Goal: Task Accomplishment & Management: Manage account settings

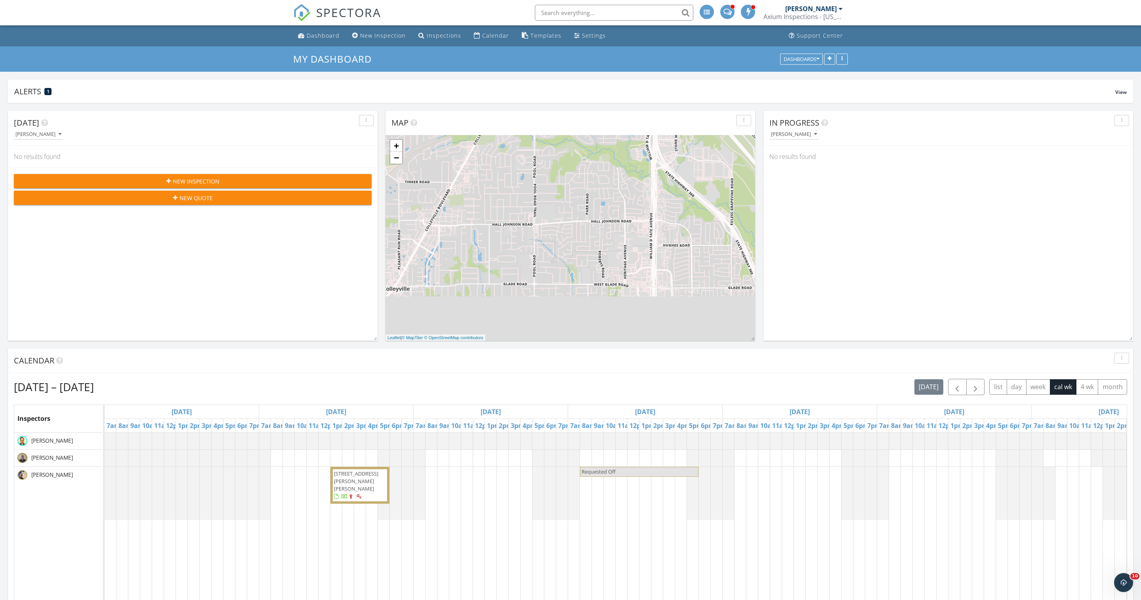
click at [804, 13] on div "[PERSON_NAME]" at bounding box center [813, 9] width 57 height 8
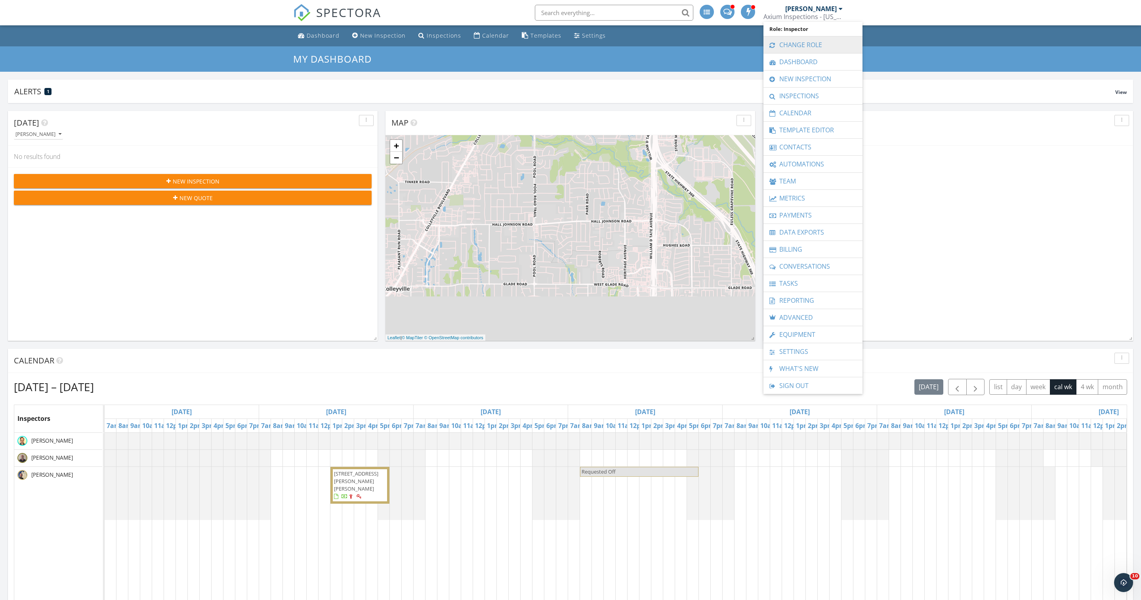
click at [823, 40] on link "Change Role" at bounding box center [812, 44] width 91 height 17
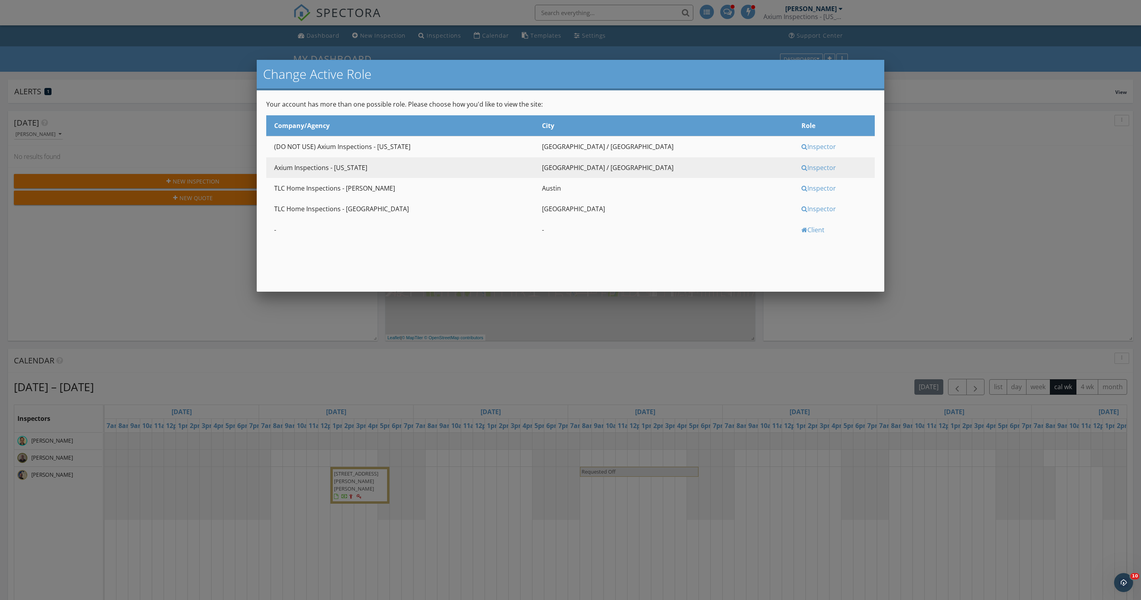
click at [801, 192] on div "Inspector" at bounding box center [836, 188] width 71 height 9
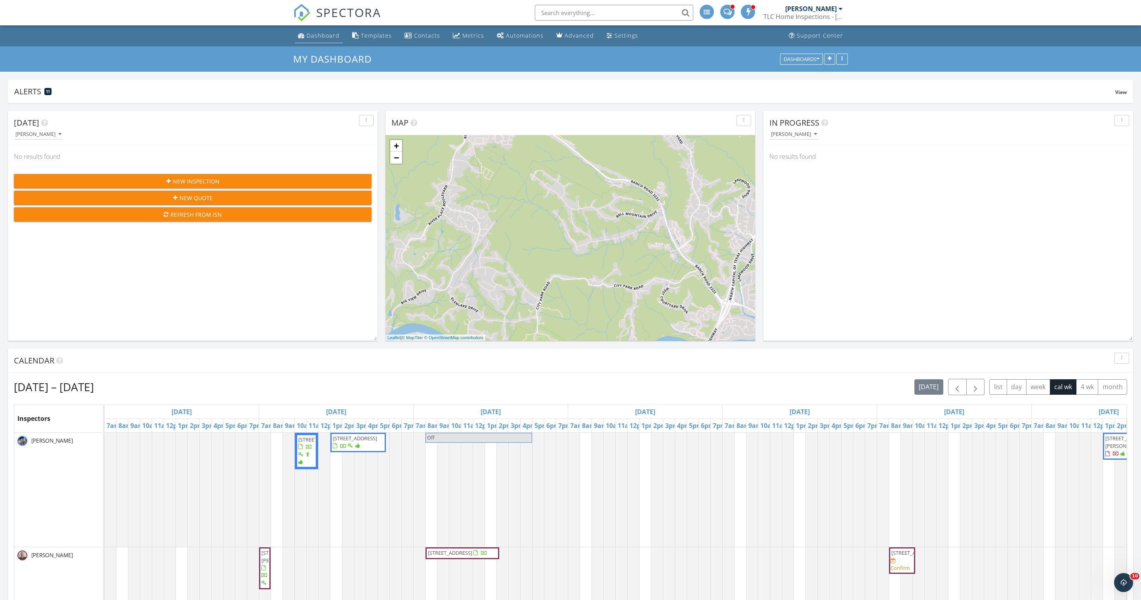
click at [331, 43] on link "Dashboard" at bounding box center [319, 36] width 48 height 15
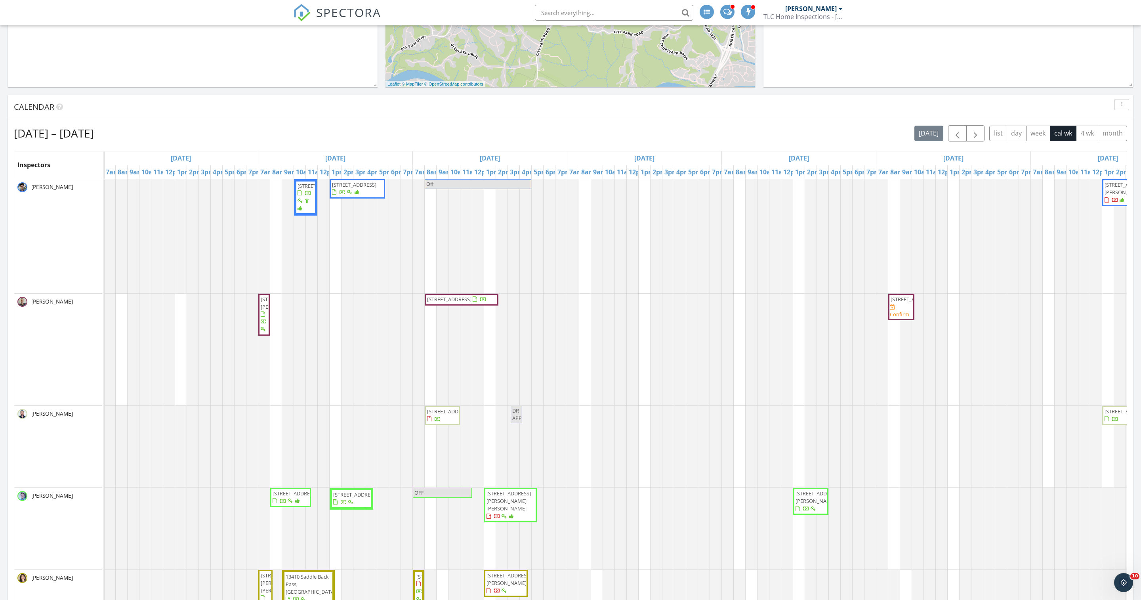
scroll to position [262, 0]
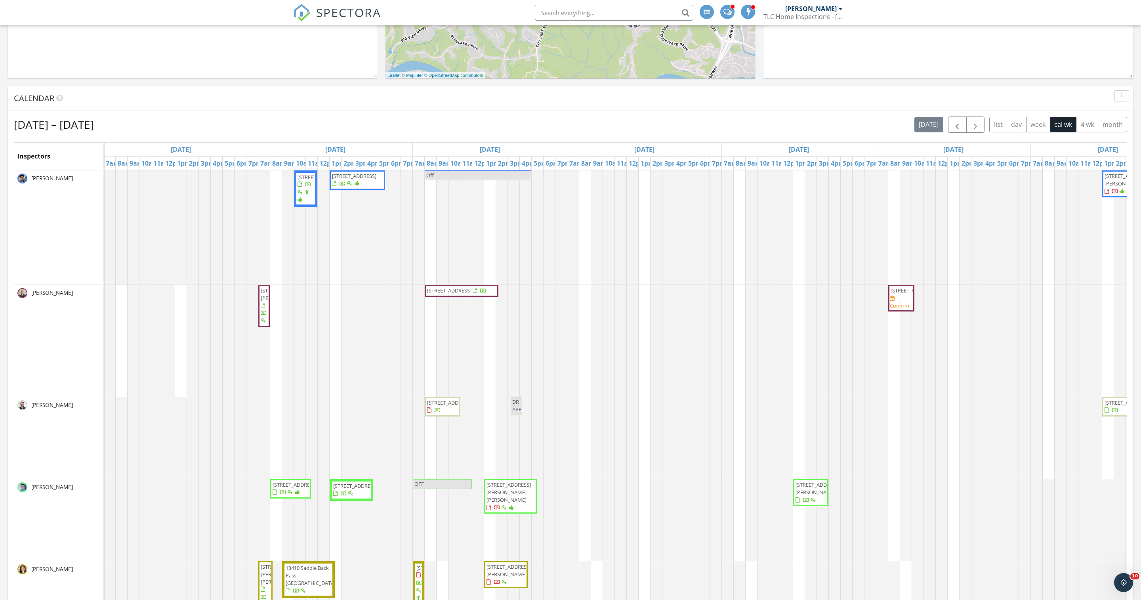
click at [375, 188] on span "1206 Victory Ranch Trl , Killeen 76549" at bounding box center [357, 179] width 52 height 15
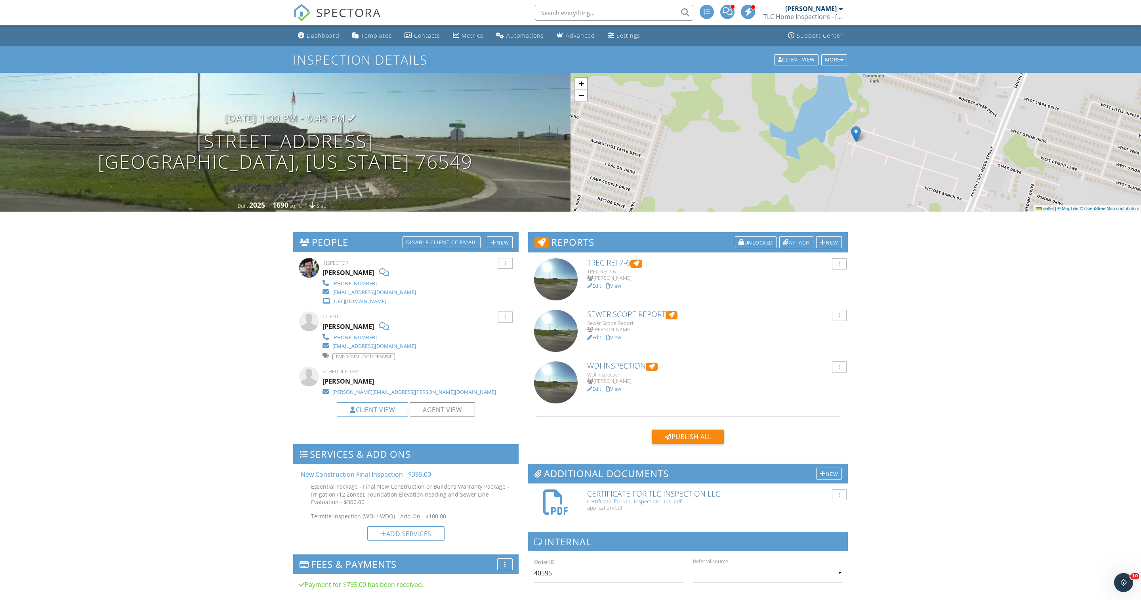
click at [305, 123] on h3 "09/29/2025 1:00 pm - 5:45 pm" at bounding box center [285, 117] width 120 height 11
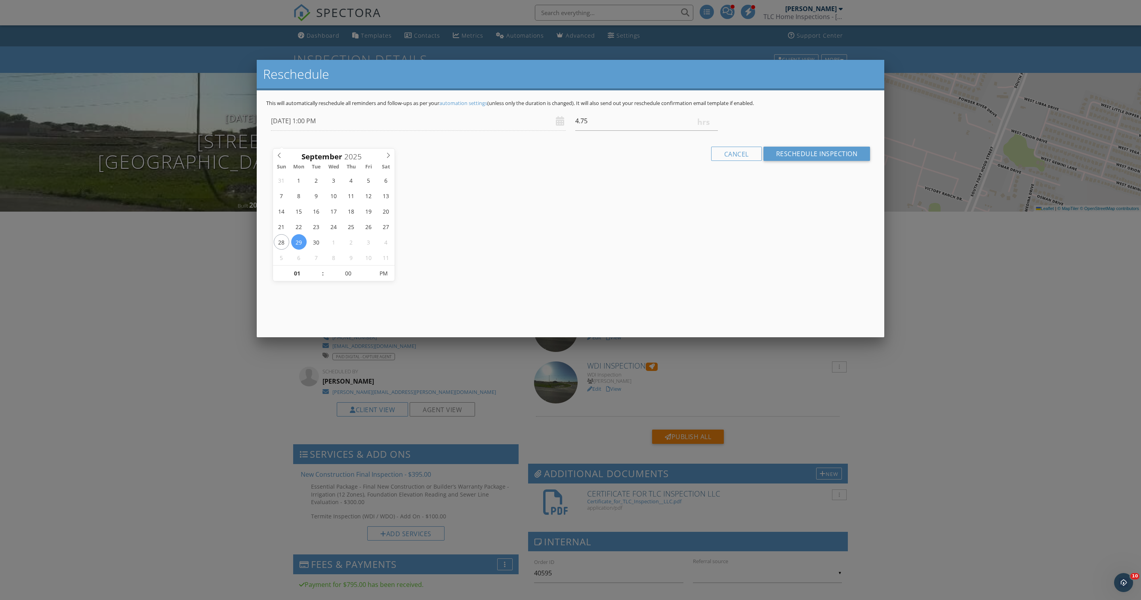
click at [170, 460] on div at bounding box center [570, 335] width 1141 height 750
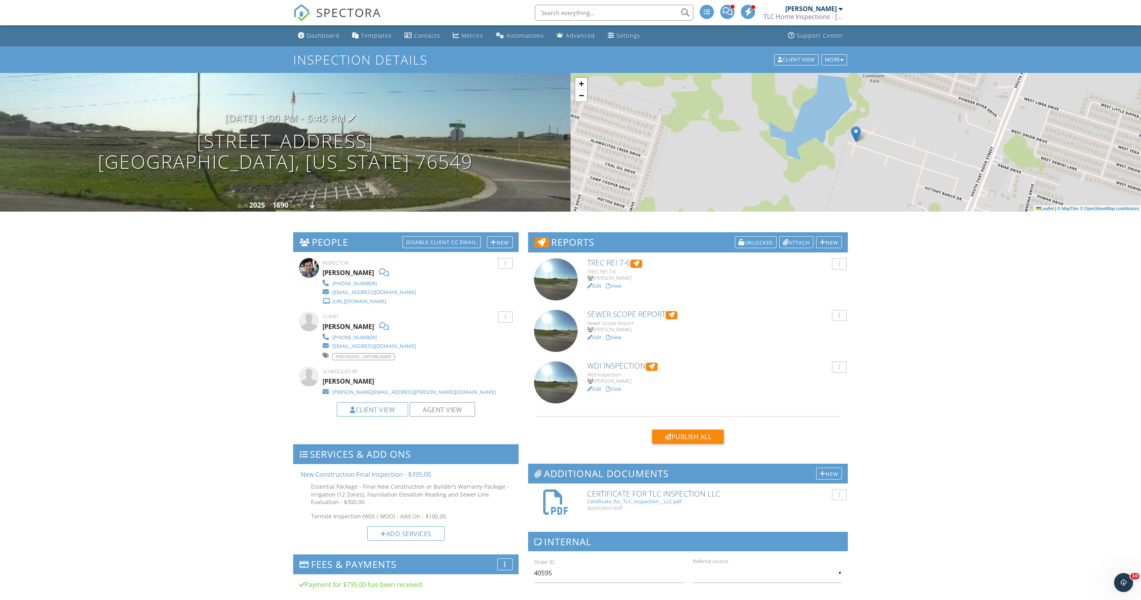
click at [297, 123] on h3 "09/29/2025 1:00 pm - 5:45 pm" at bounding box center [285, 117] width 120 height 11
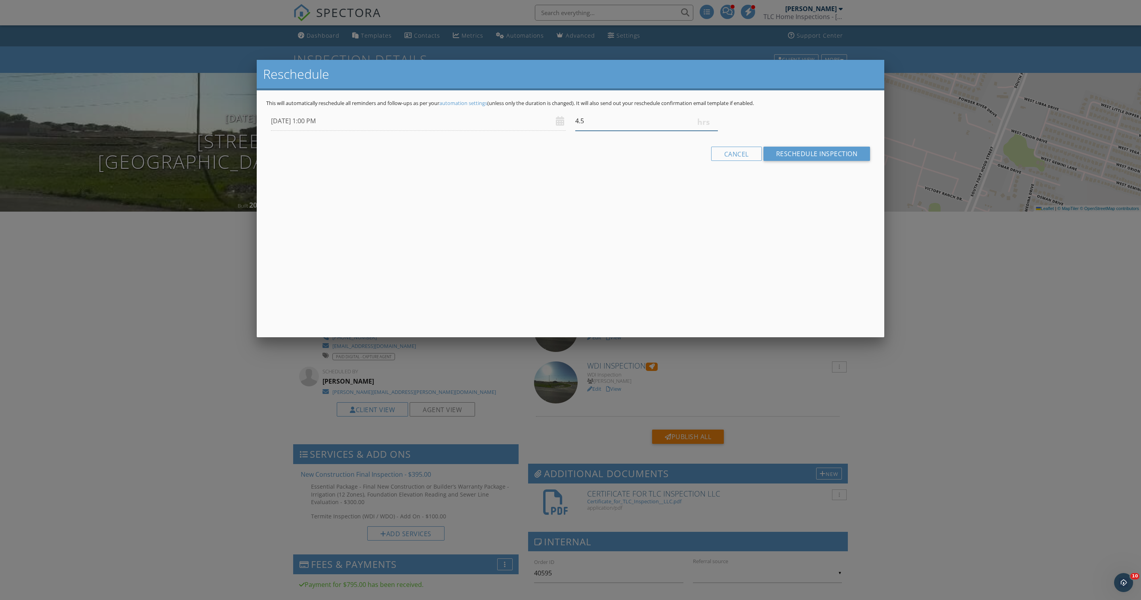
click at [714, 131] on input "4.5" at bounding box center [646, 120] width 143 height 19
type input "4.25"
click at [714, 131] on input "4.25" at bounding box center [646, 120] width 143 height 19
click at [767, 161] on input "Reschedule Inspection" at bounding box center [816, 154] width 107 height 14
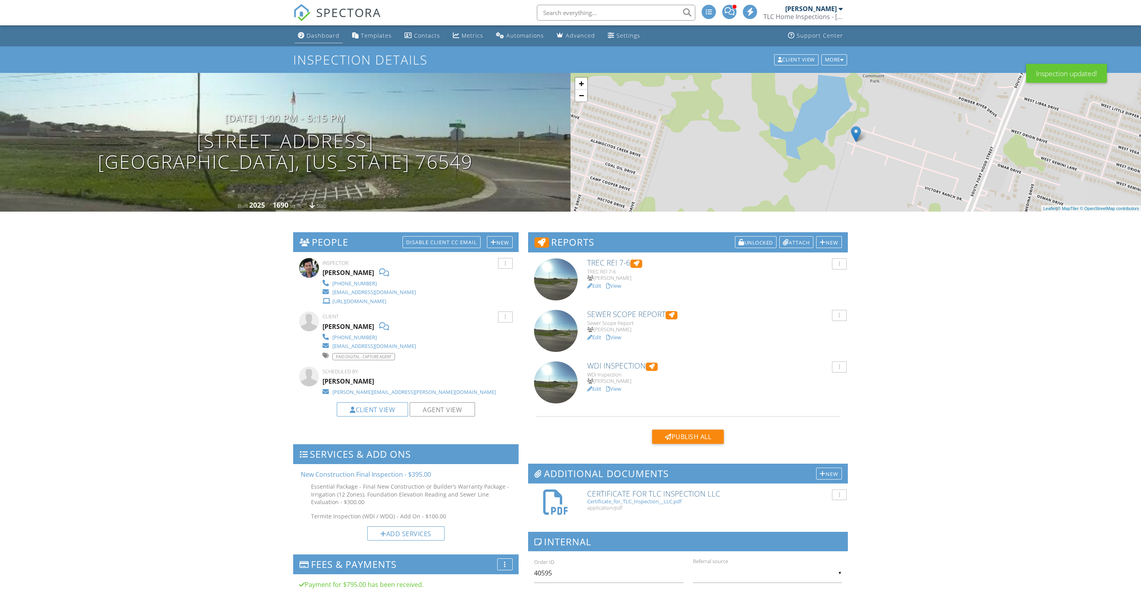
click at [321, 36] on div "Dashboard" at bounding box center [323, 36] width 33 height 8
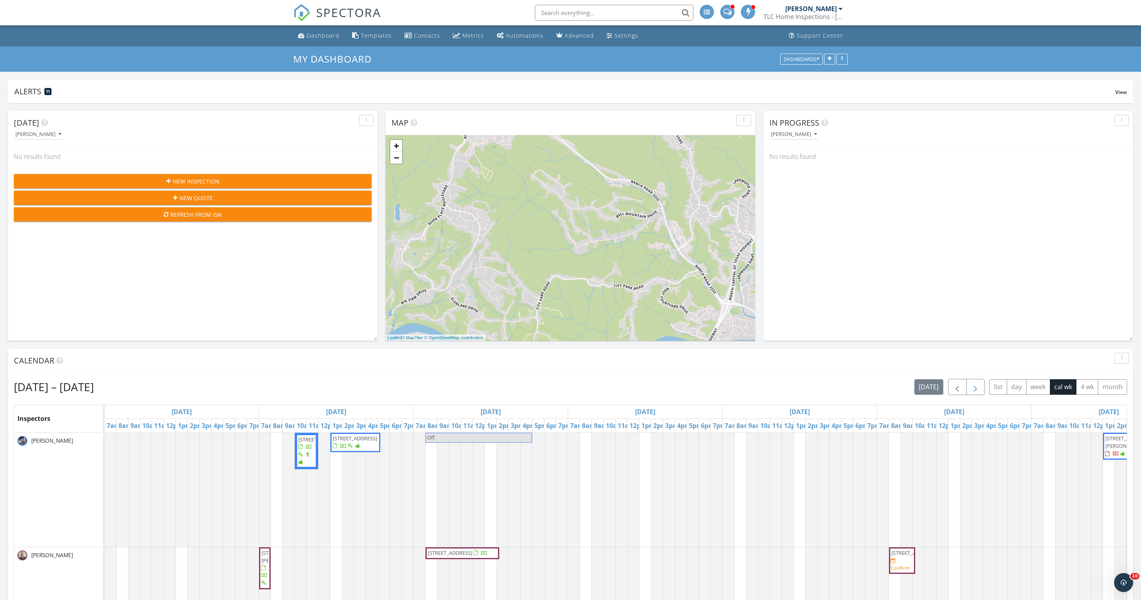
click at [966, 389] on button "button" at bounding box center [975, 387] width 19 height 16
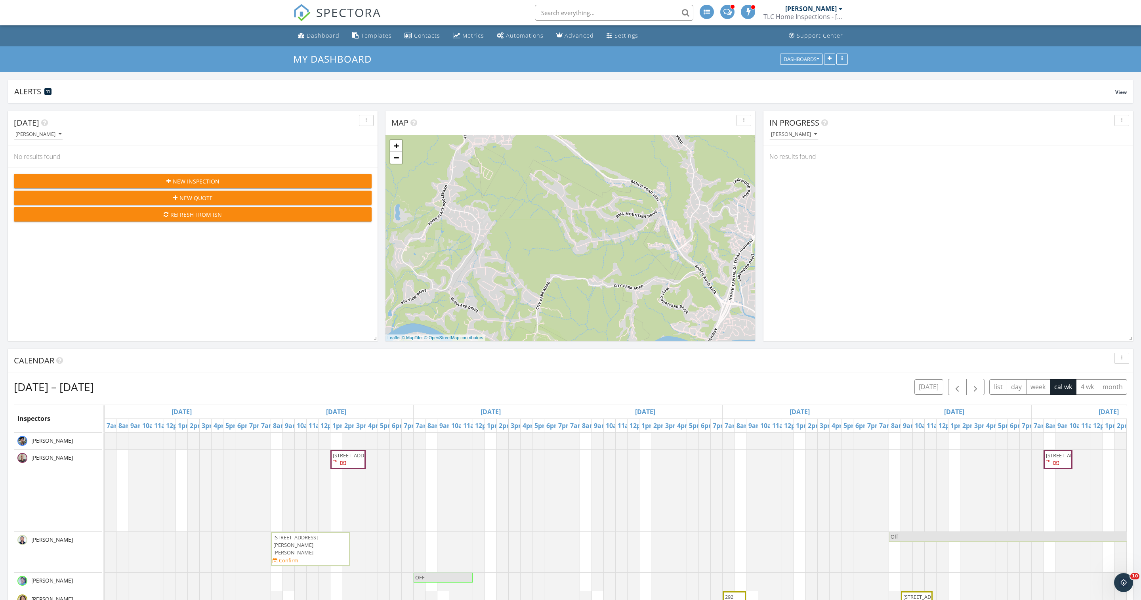
scroll to position [10, 0]
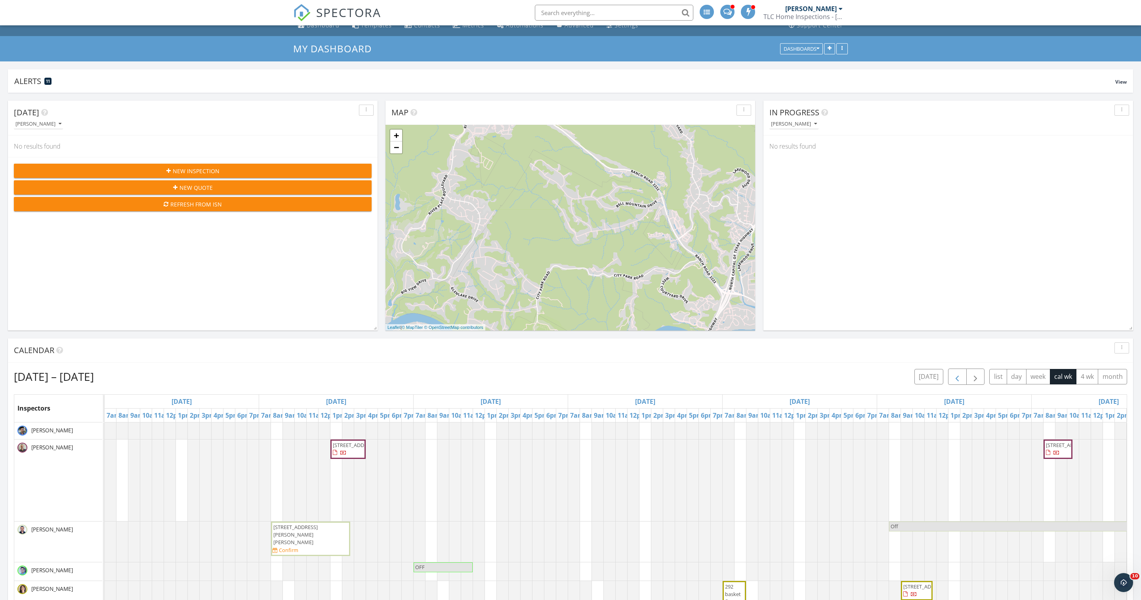
click at [952, 381] on span "button" at bounding box center [957, 377] width 10 height 10
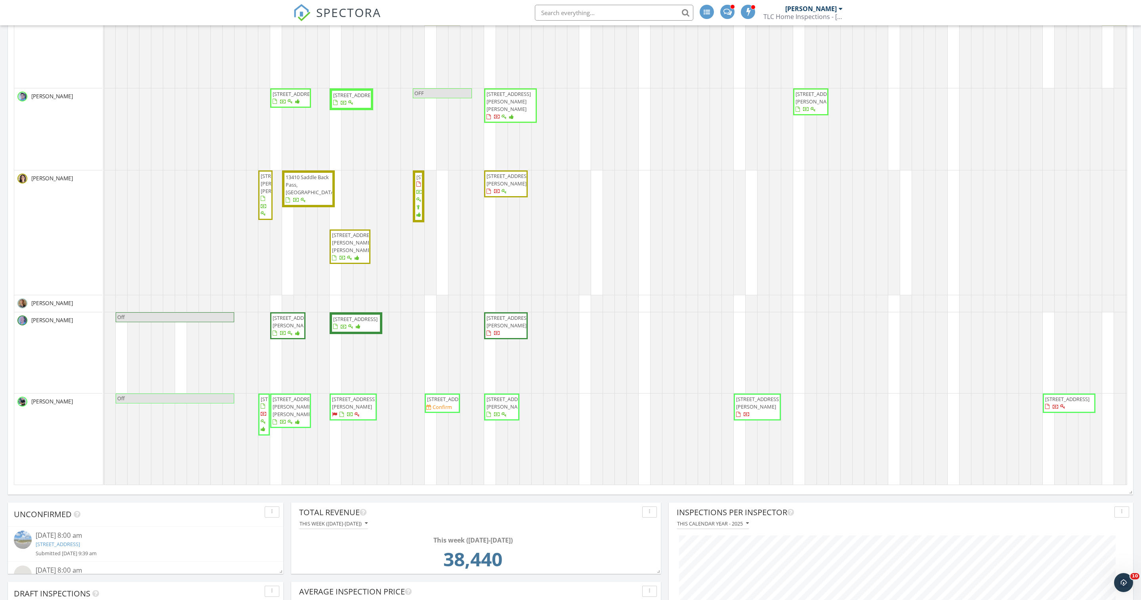
scroll to position [0, 0]
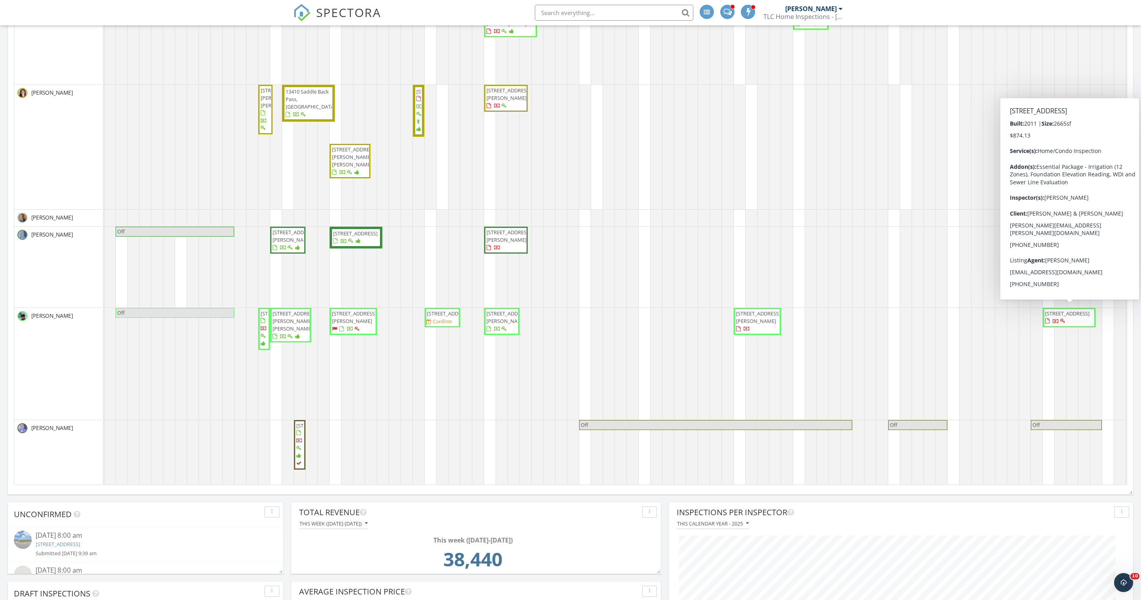
click at [1071, 317] on span "716 Palo Duro Canyon Trl , Georgetown 78633" at bounding box center [1067, 313] width 44 height 7
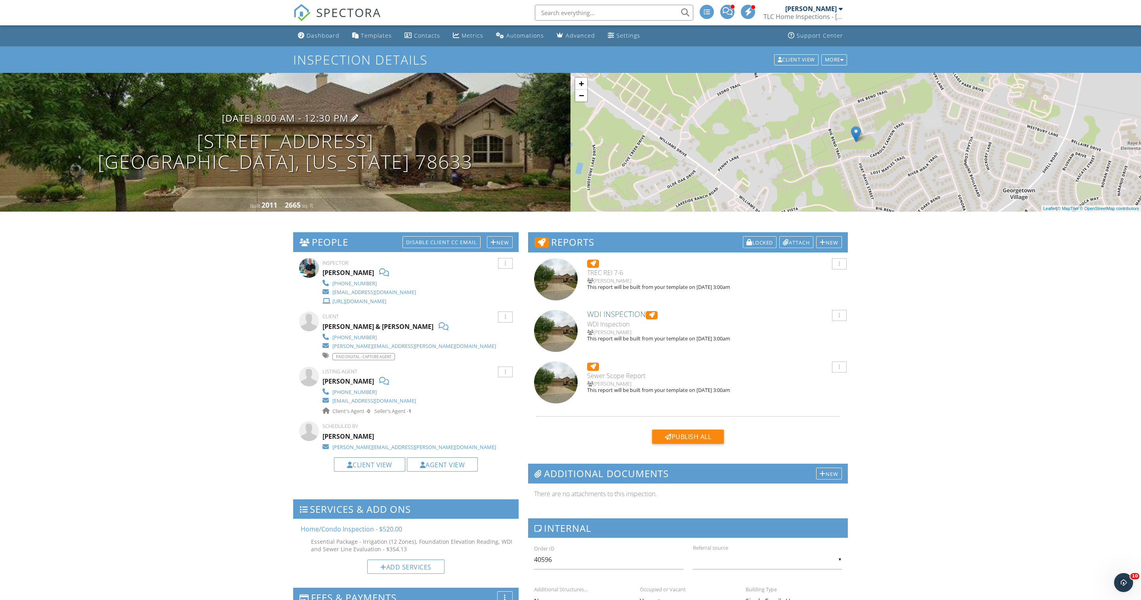
click at [274, 122] on h3 "10/04/2025 8:00 am - 12:30 pm" at bounding box center [285, 117] width 127 height 11
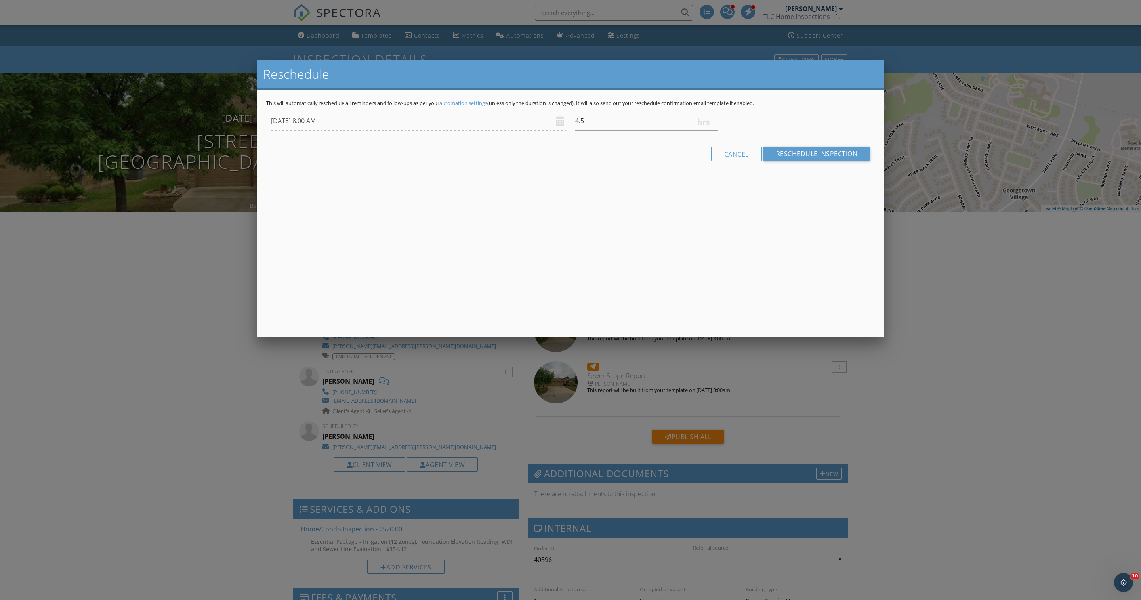
click at [200, 259] on div at bounding box center [570, 335] width 1141 height 750
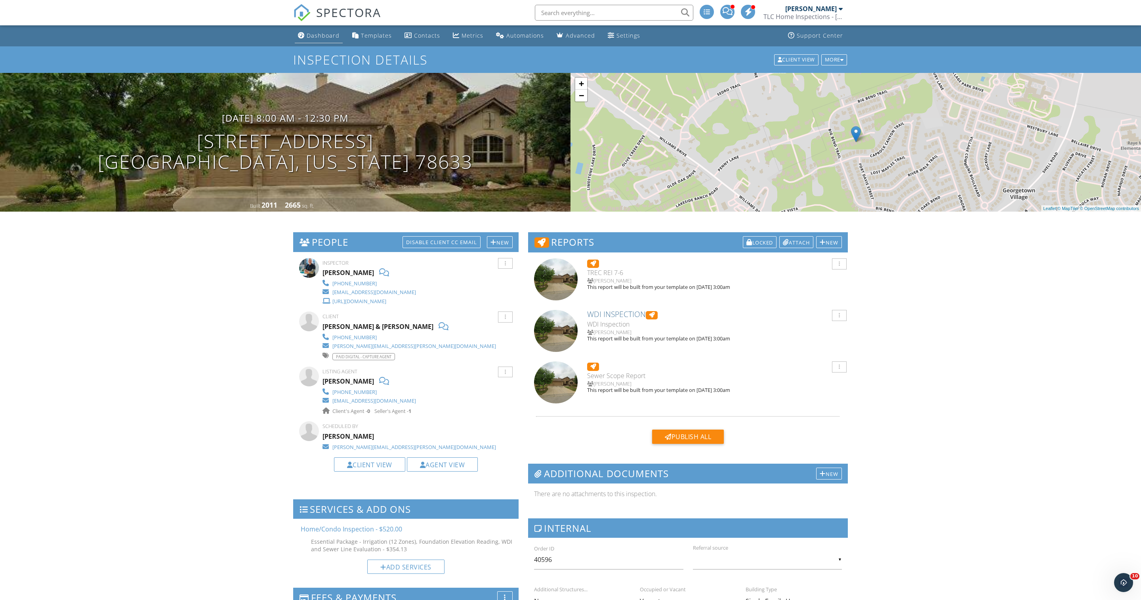
click at [332, 39] on div "Dashboard" at bounding box center [323, 36] width 33 height 8
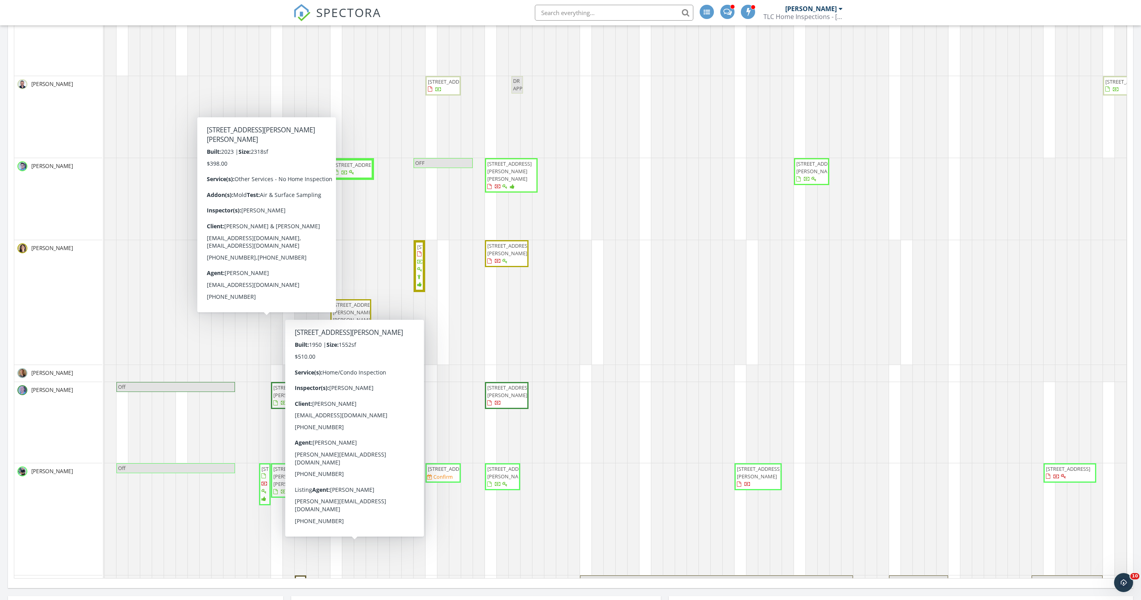
scroll to position [16, 0]
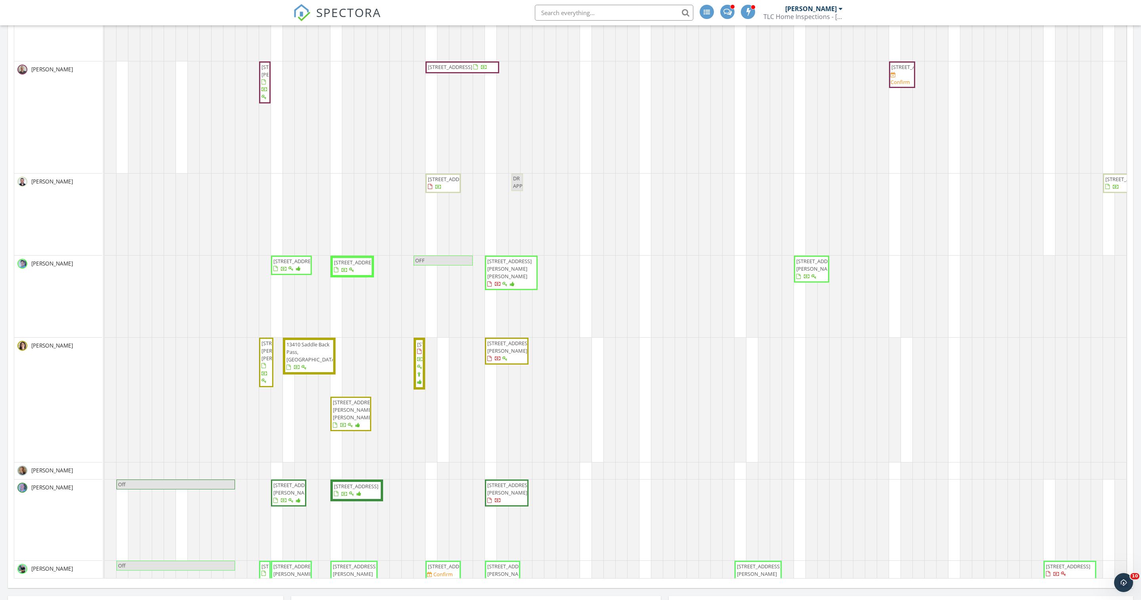
click at [438, 183] on span "122 Retama Dr , Georgetown 78626" at bounding box center [450, 178] width 44 height 7
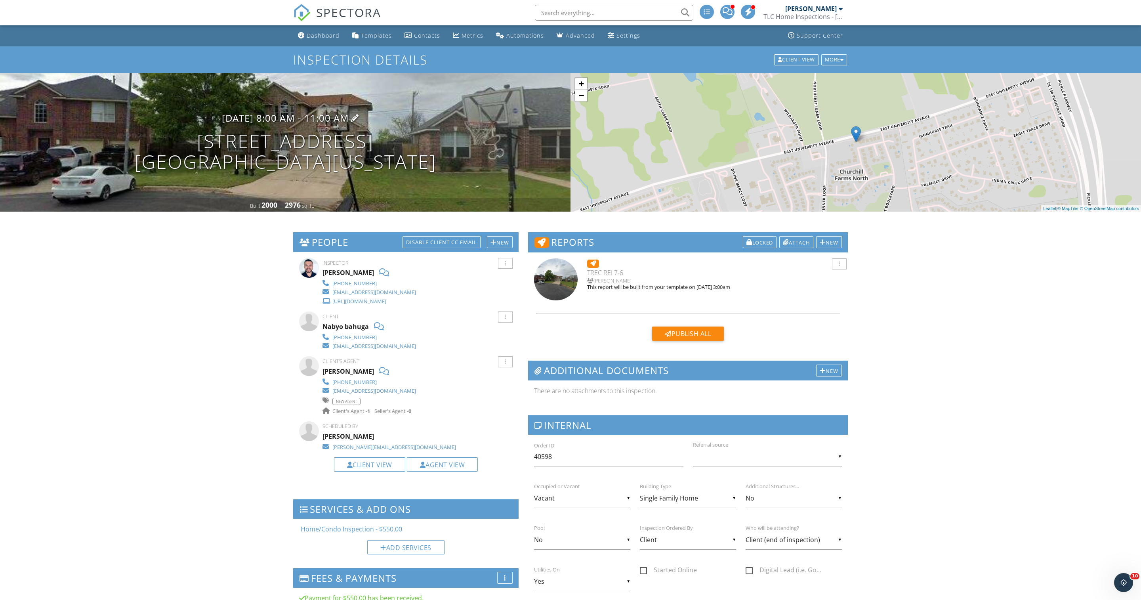
click at [319, 123] on h3 "09/30/2025 8:00 am - 11:00 am" at bounding box center [285, 117] width 127 height 11
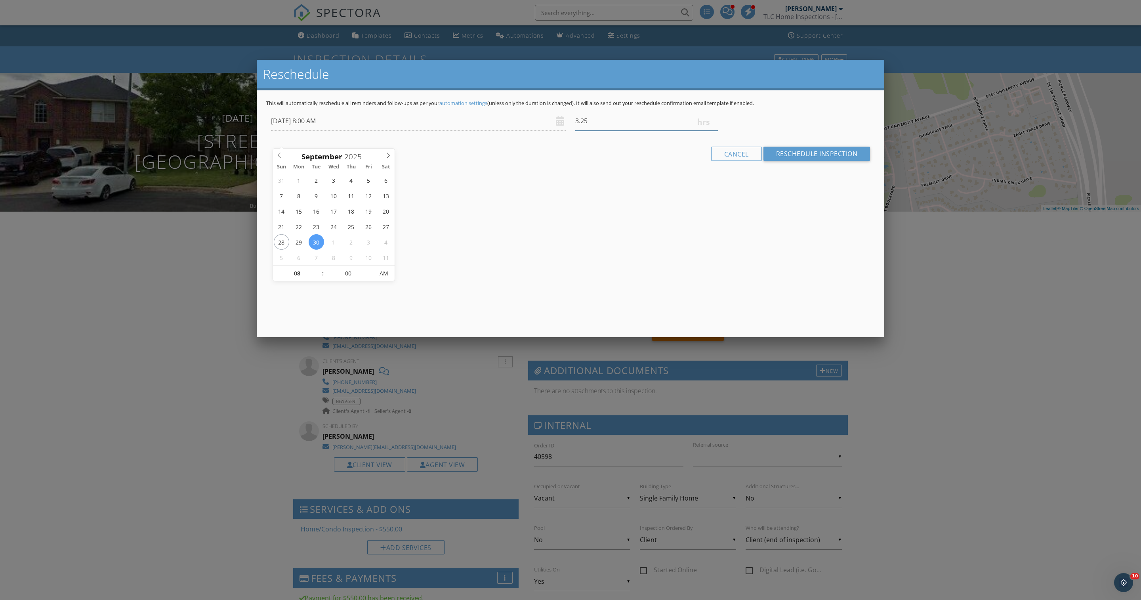
click at [713, 131] on input "3.25" at bounding box center [646, 120] width 143 height 19
type input "3.5"
click at [713, 131] on input "3.5" at bounding box center [646, 120] width 143 height 19
click at [772, 161] on input "Reschedule Inspection" at bounding box center [816, 154] width 107 height 14
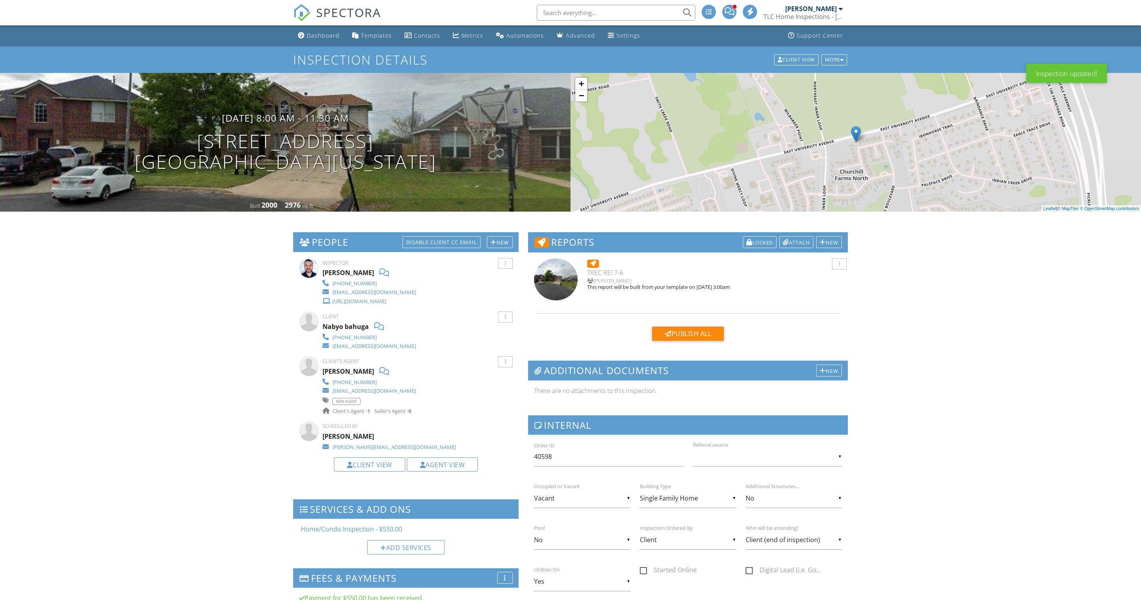
click at [324, 36] on div "Dashboard" at bounding box center [323, 36] width 33 height 8
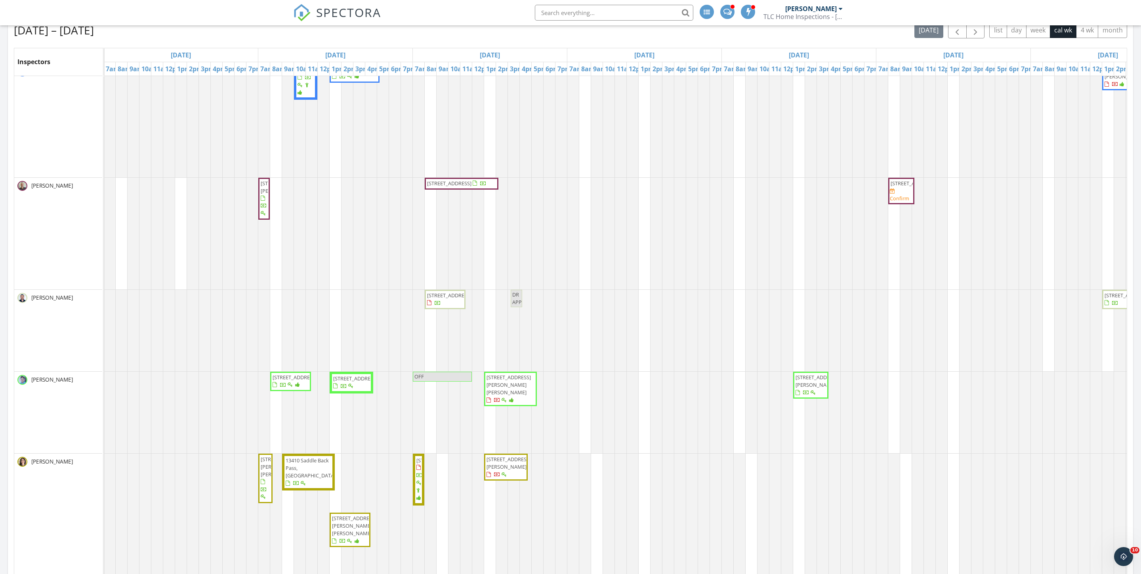
scroll to position [17, 0]
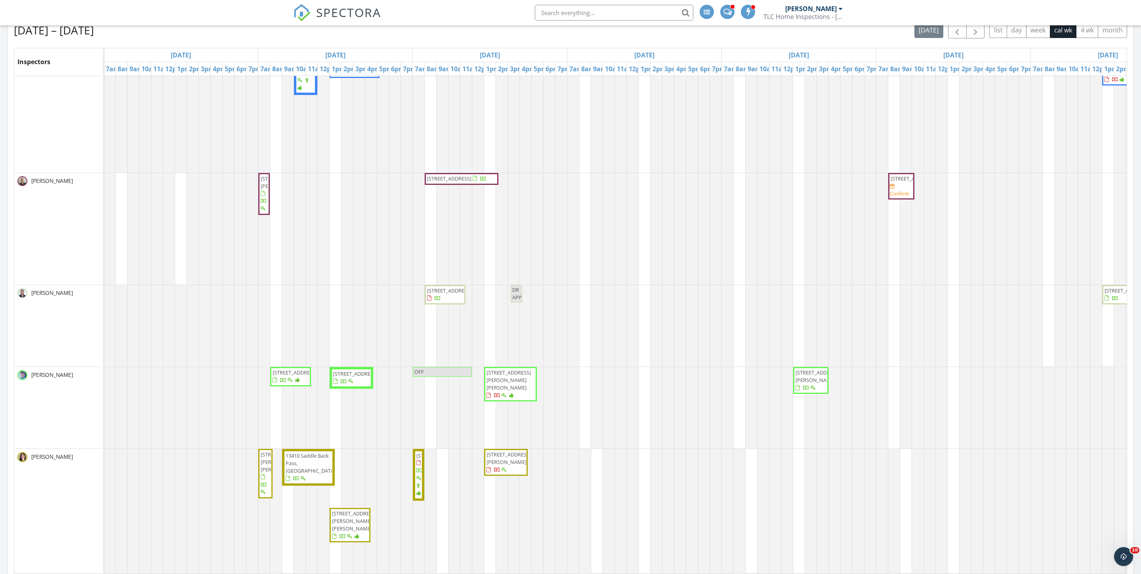
click at [356, 377] on span "[STREET_ADDRESS]" at bounding box center [355, 373] width 44 height 7
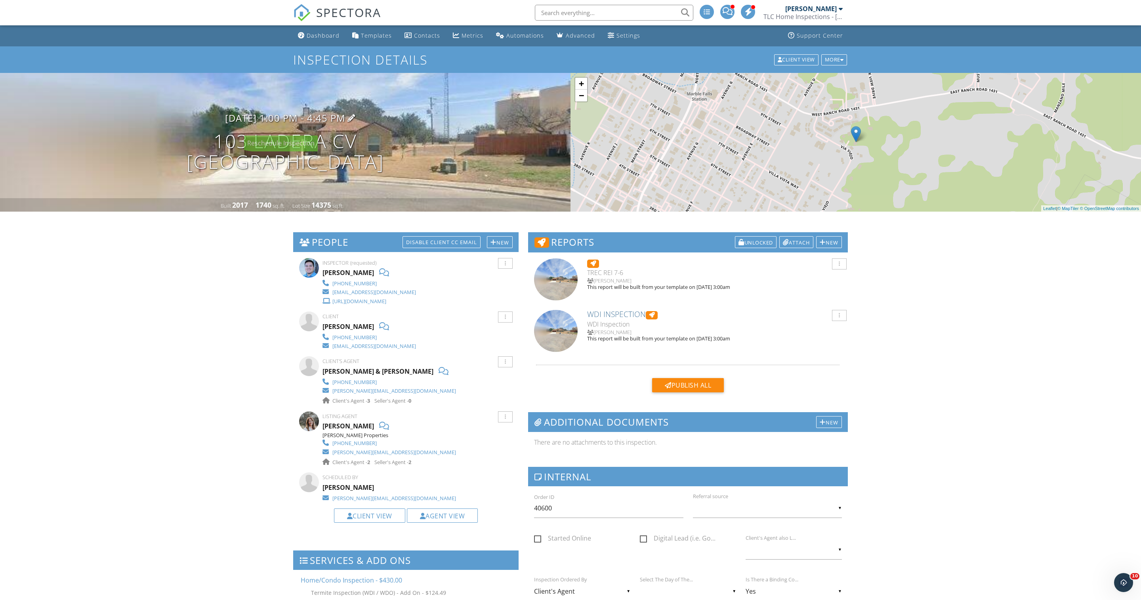
click at [307, 121] on h3 "[DATE] 1:00 pm - 4:45 pm" at bounding box center [285, 117] width 120 height 11
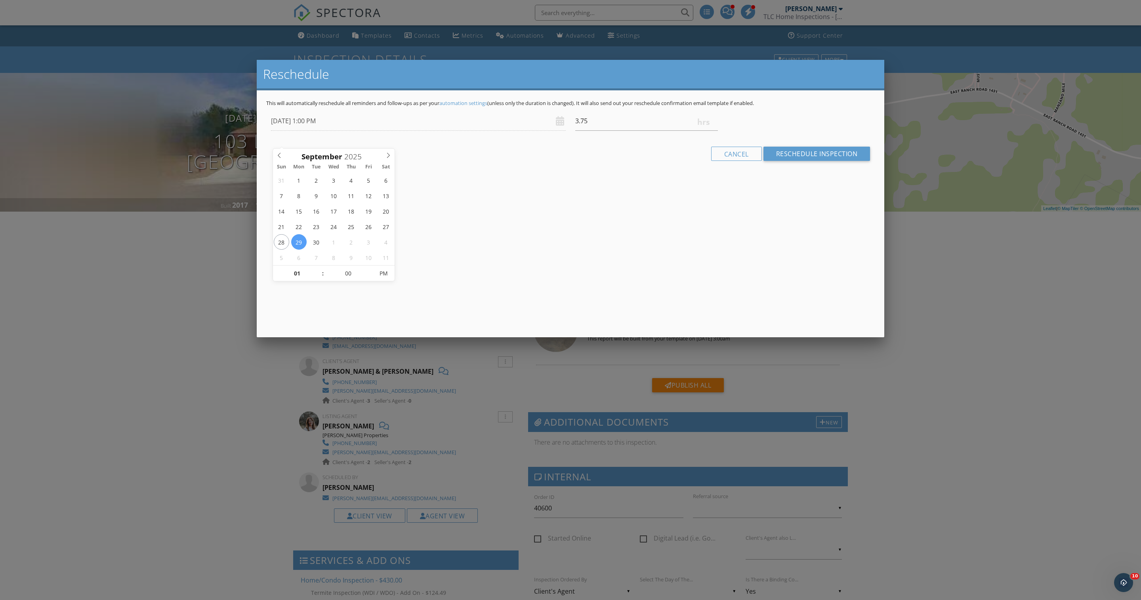
click at [196, 282] on div at bounding box center [570, 335] width 1141 height 750
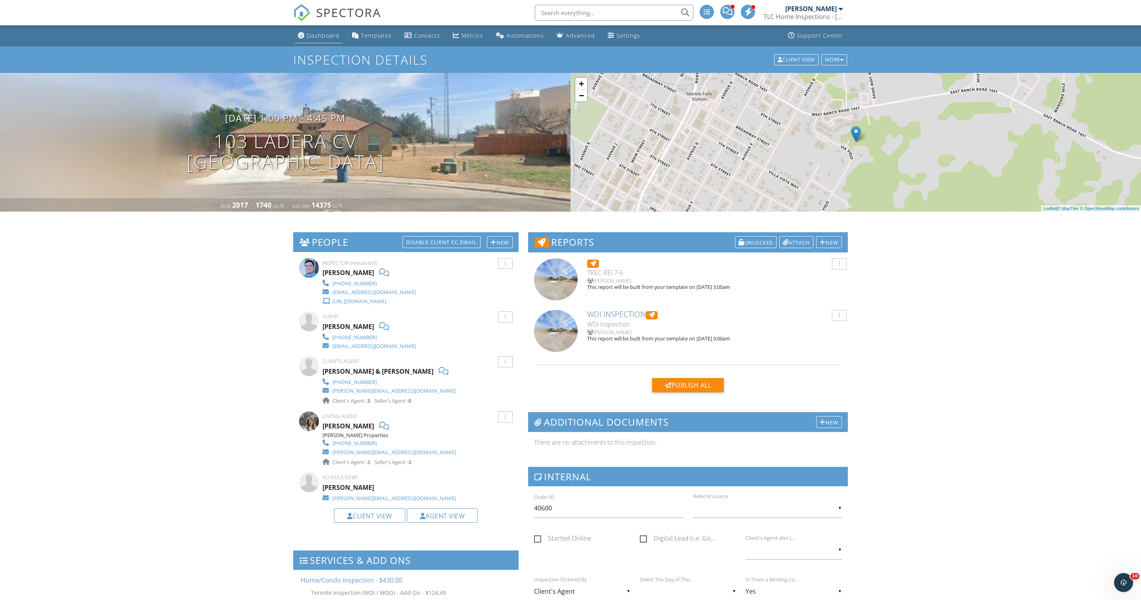
click at [330, 34] on div "Dashboard" at bounding box center [323, 36] width 33 height 8
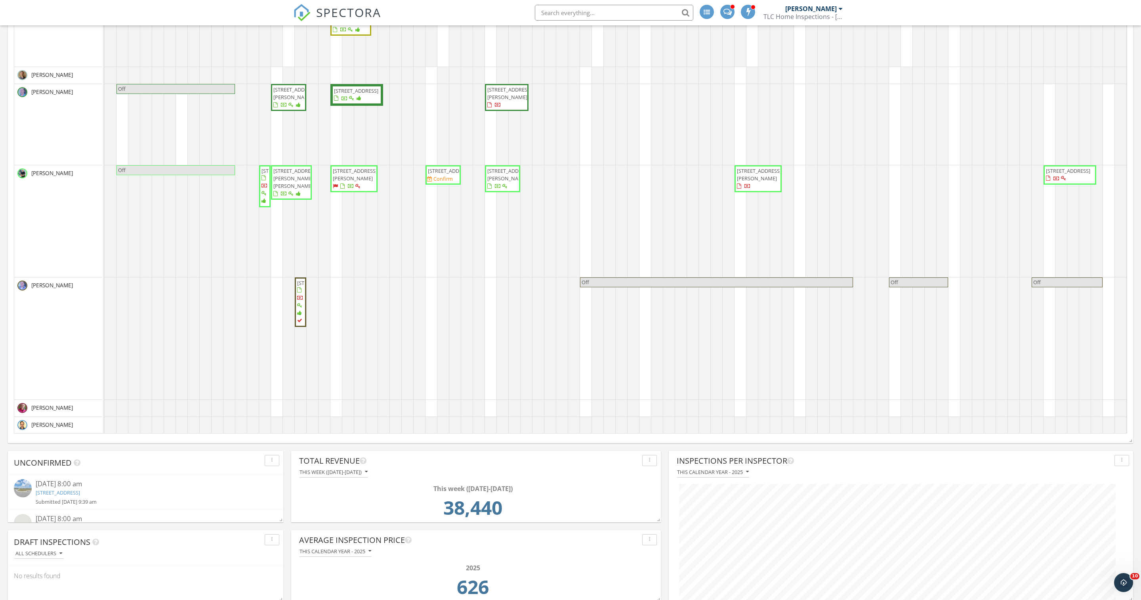
scroll to position [627, 0]
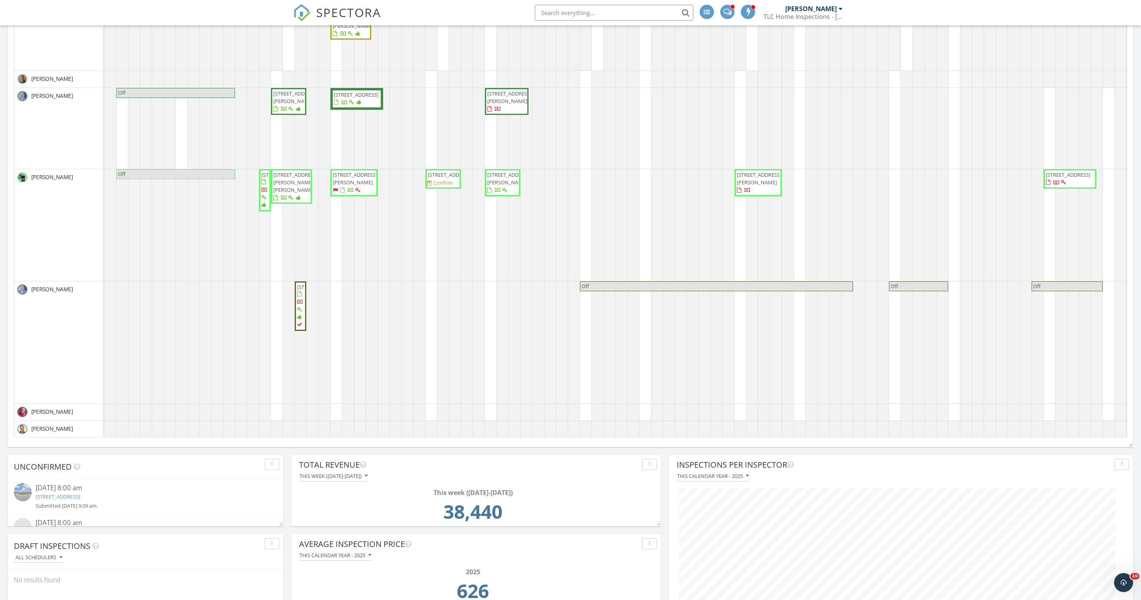
click at [356, 186] on span "[STREET_ADDRESS][PERSON_NAME]" at bounding box center [355, 178] width 44 height 15
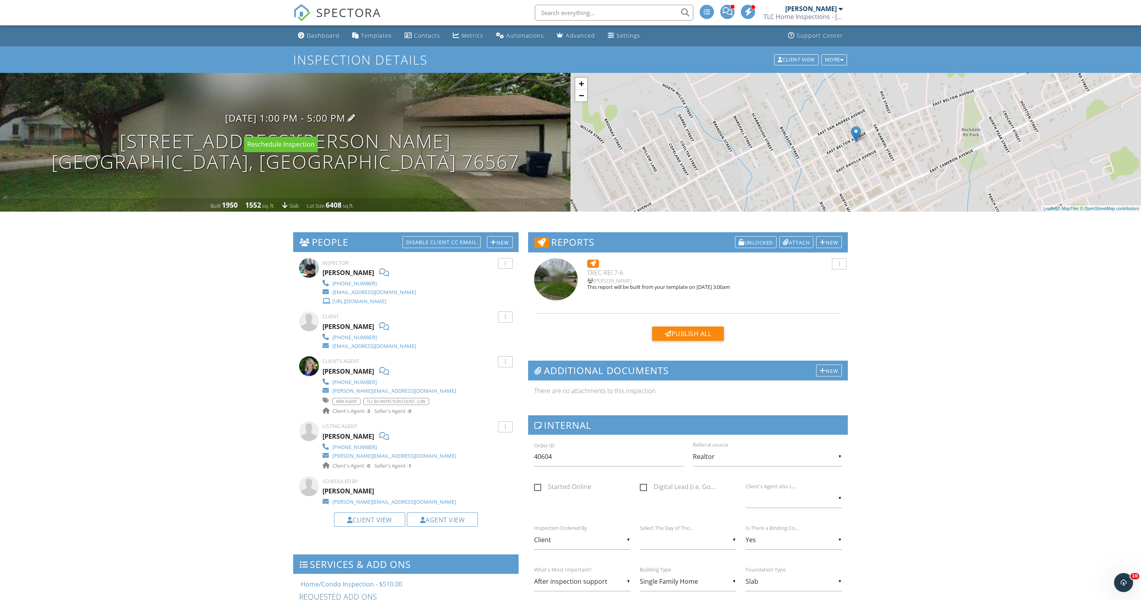
click at [298, 123] on h3 "09/29/2025 1:00 pm - 5:00 pm" at bounding box center [285, 117] width 120 height 11
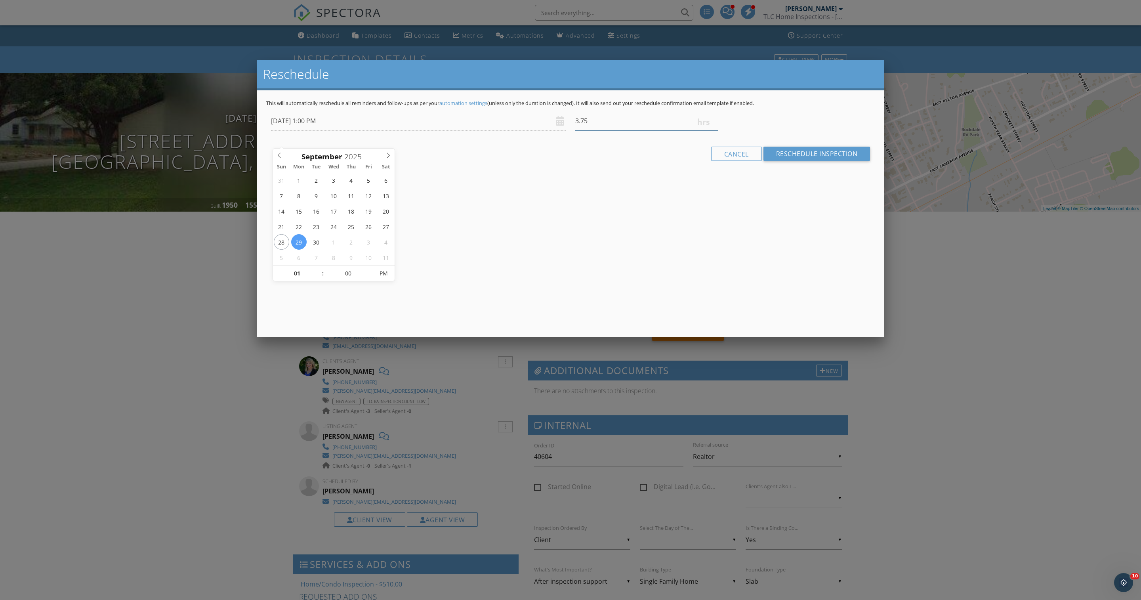
click at [712, 131] on input "3.75" at bounding box center [646, 120] width 143 height 19
type input "3.5"
click at [712, 131] on input "3.5" at bounding box center [646, 120] width 143 height 19
click at [772, 147] on form "09/29/2025 1:00 PM 3.5 Warning: this date/time is in the past. Cancel Reschedul…" at bounding box center [570, 138] width 608 height 55
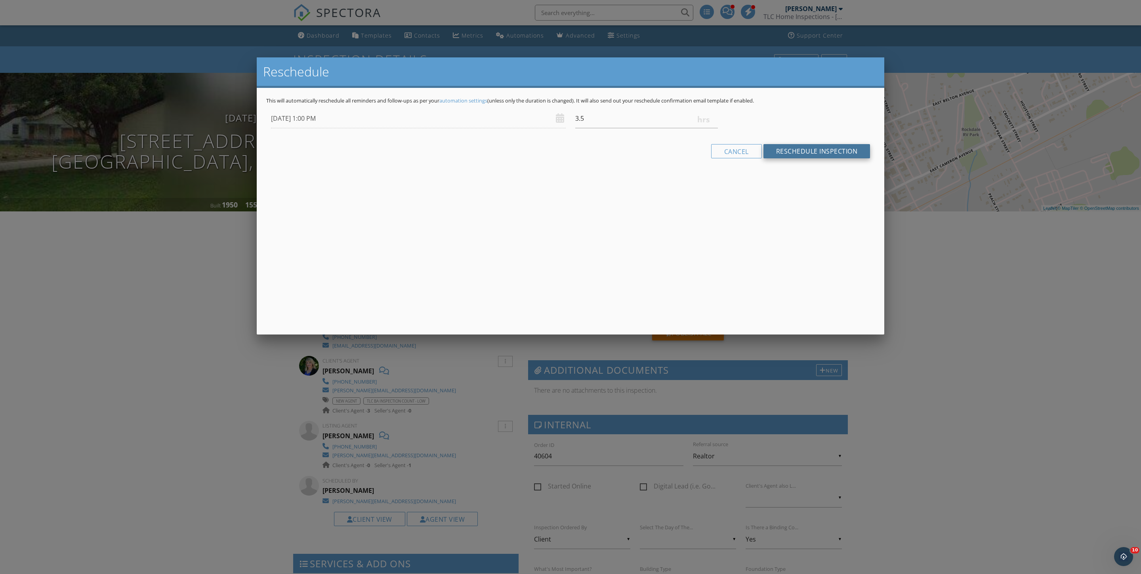
click at [772, 158] on input "Reschedule Inspection" at bounding box center [816, 151] width 107 height 14
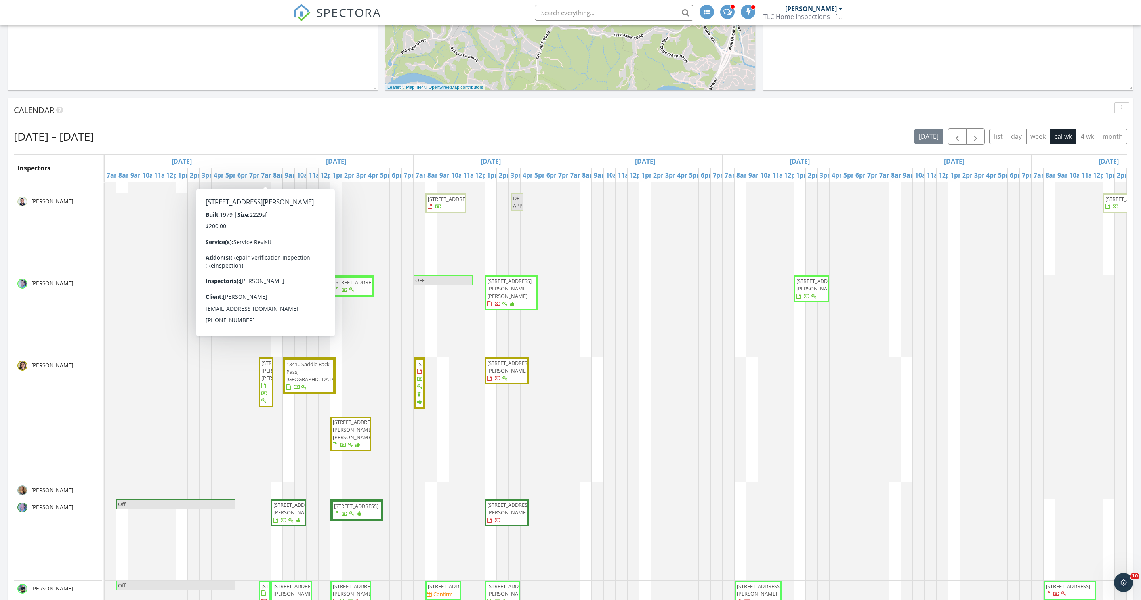
scroll to position [234, 0]
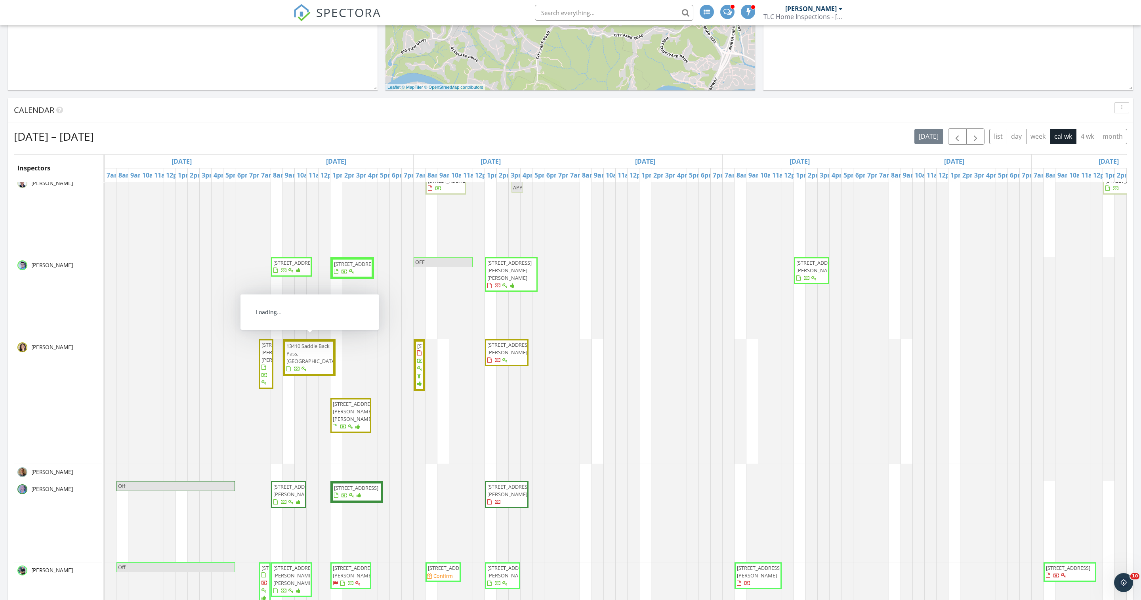
click at [305, 364] on span "13410 Saddle Back Pass, Bee Cave 78738" at bounding box center [311, 353] width 50 height 22
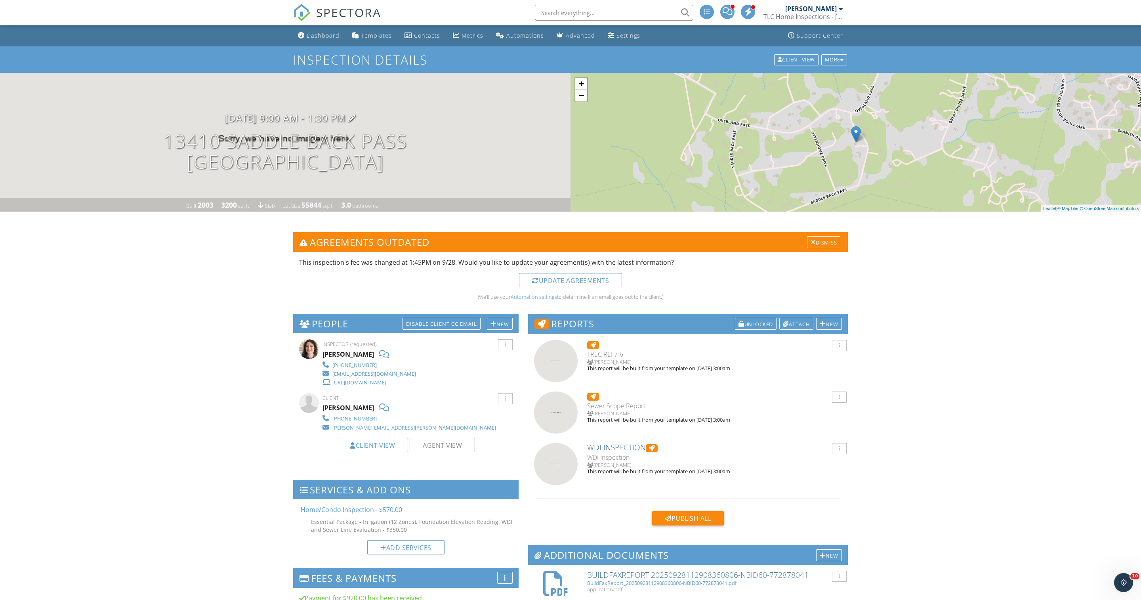
click at [298, 123] on h3 "[DATE] 9:00 am - 1:30 pm" at bounding box center [285, 117] width 121 height 11
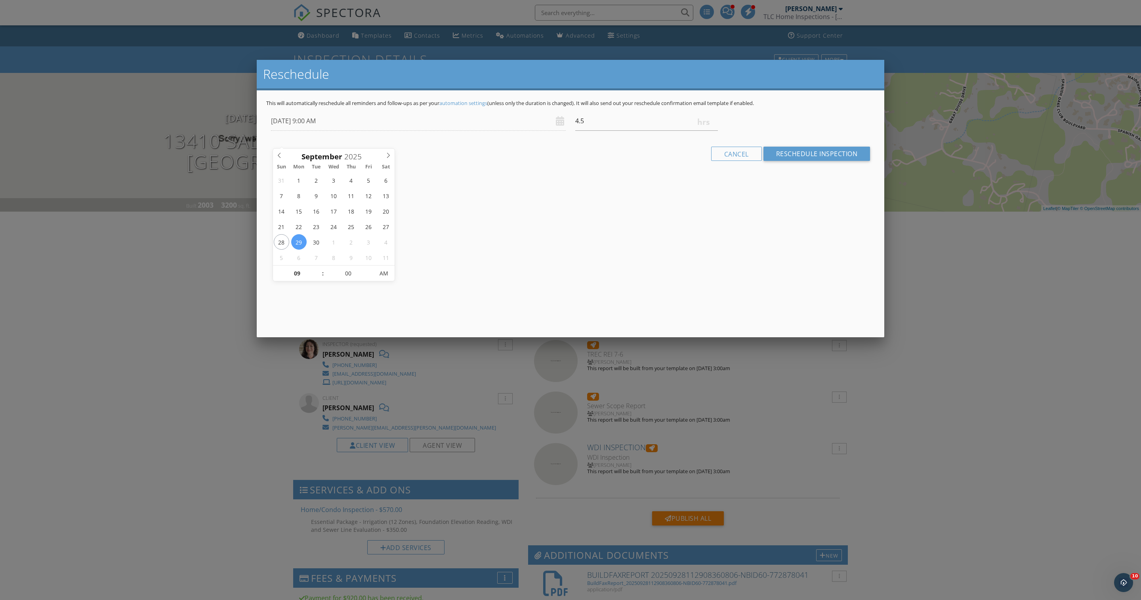
click at [106, 314] on div at bounding box center [570, 335] width 1141 height 750
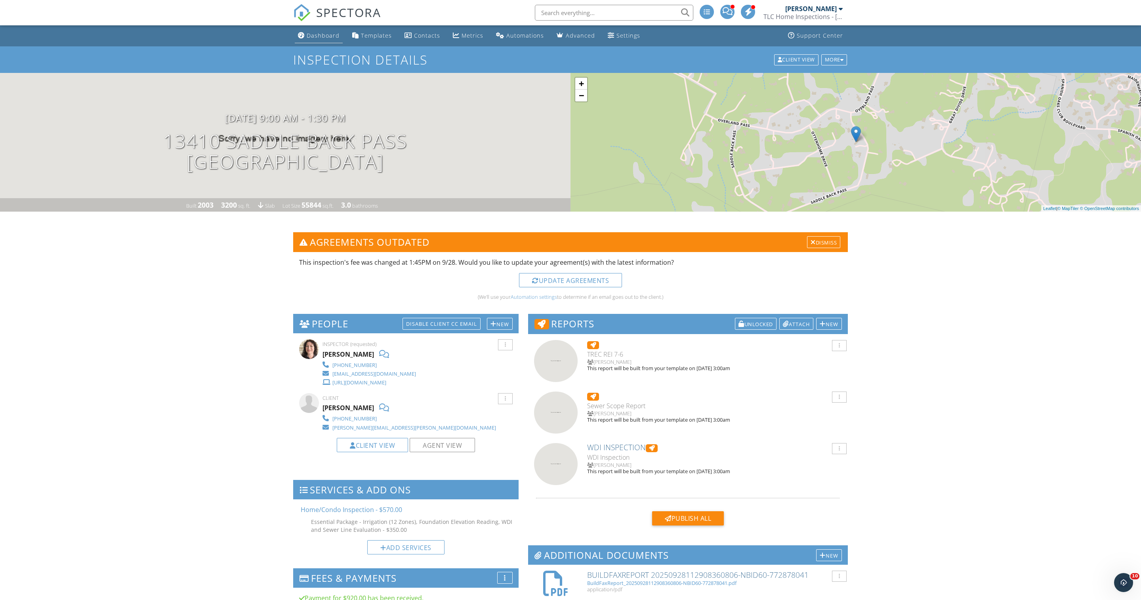
click at [339, 39] on div "Dashboard" at bounding box center [323, 36] width 33 height 8
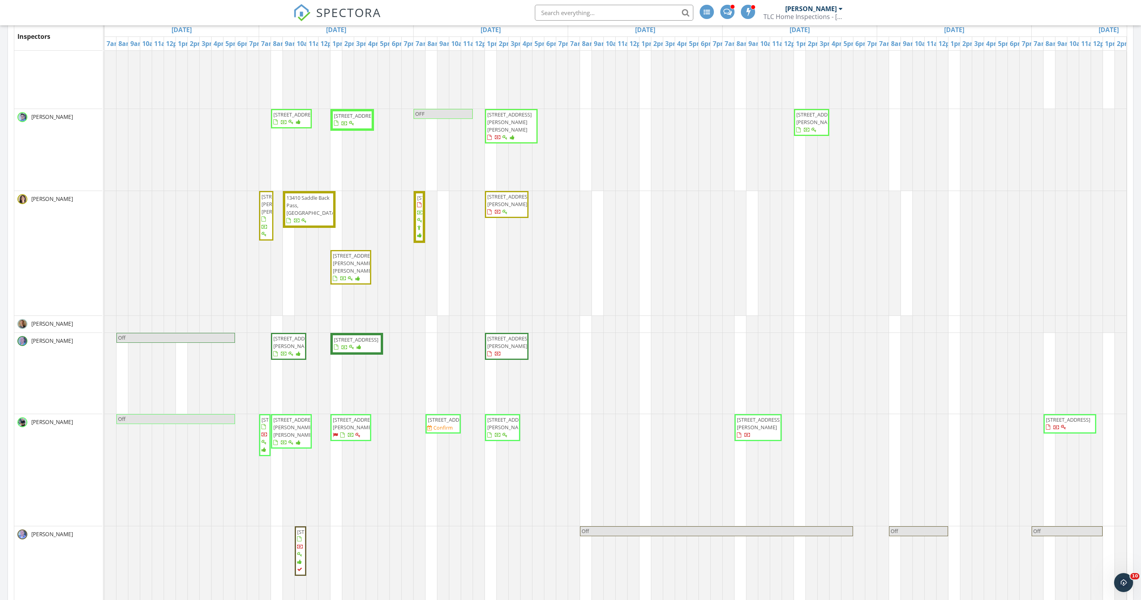
scroll to position [259, 0]
click at [505, 349] on span "[STREET_ADDRESS][PERSON_NAME]" at bounding box center [509, 342] width 44 height 15
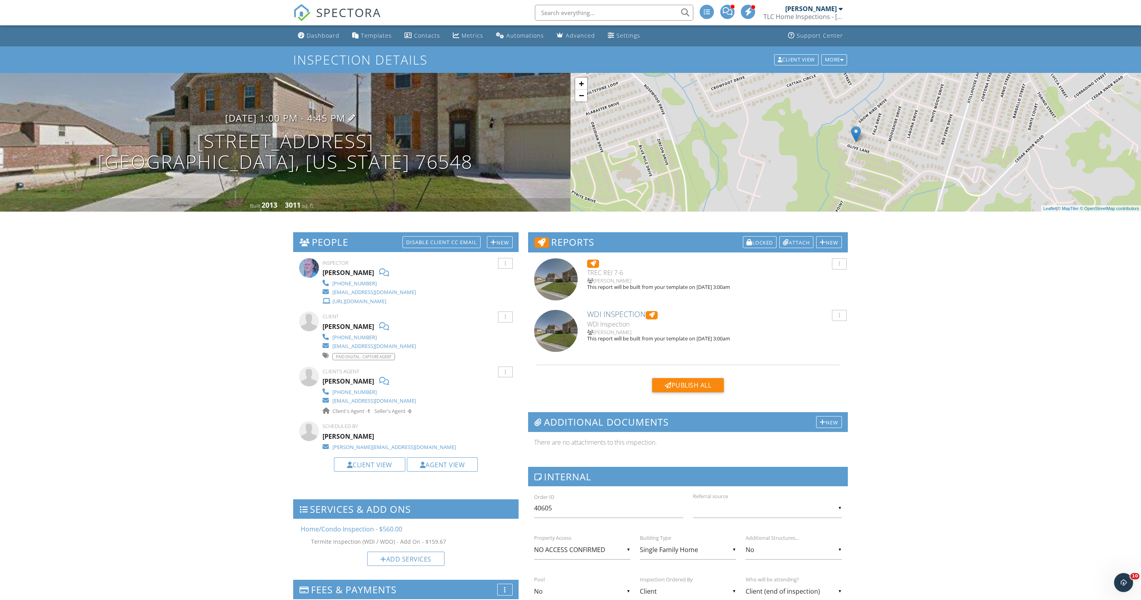
click at [276, 123] on h3 "09/30/2025 1:00 pm - 4:45 pm" at bounding box center [285, 117] width 120 height 11
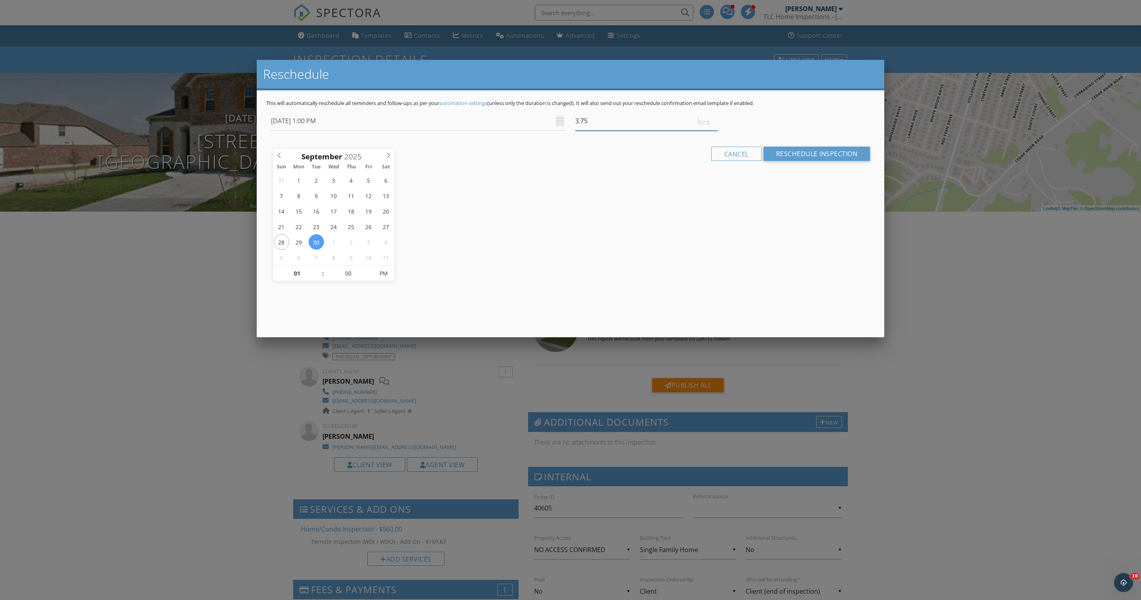
type input "3.5"
click at [713, 131] on input "3.5" at bounding box center [646, 120] width 143 height 19
click at [768, 161] on input "Reschedule Inspection" at bounding box center [816, 154] width 107 height 14
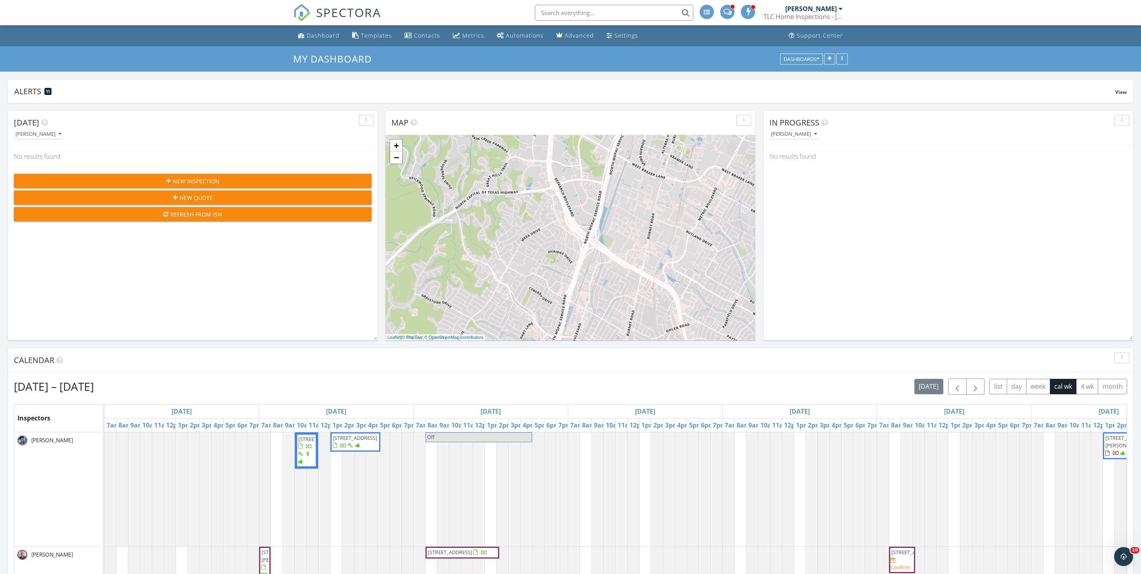
scroll to position [151, 464]
click at [811, 9] on div "[PERSON_NAME]" at bounding box center [810, 9] width 51 height 8
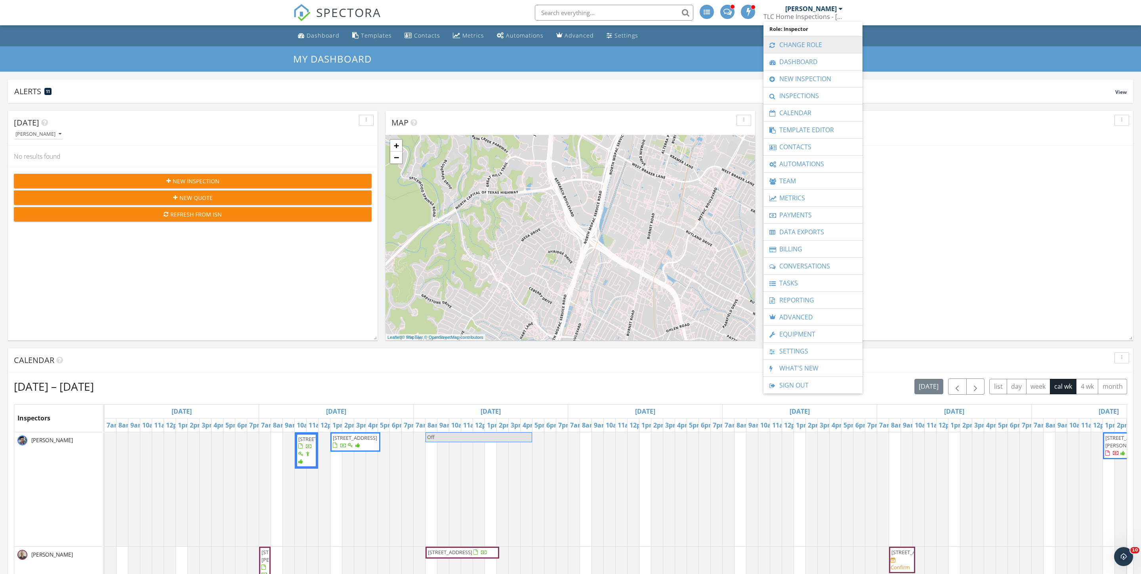
click at [802, 36] on link "Change Role" at bounding box center [812, 44] width 91 height 17
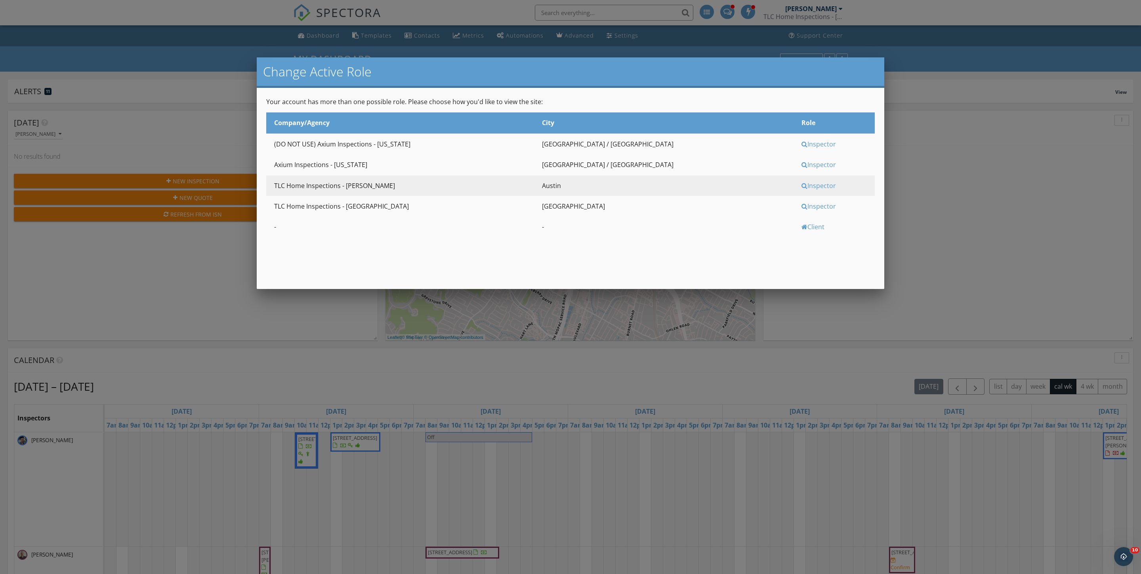
click at [801, 169] on div "Inspector" at bounding box center [836, 164] width 71 height 9
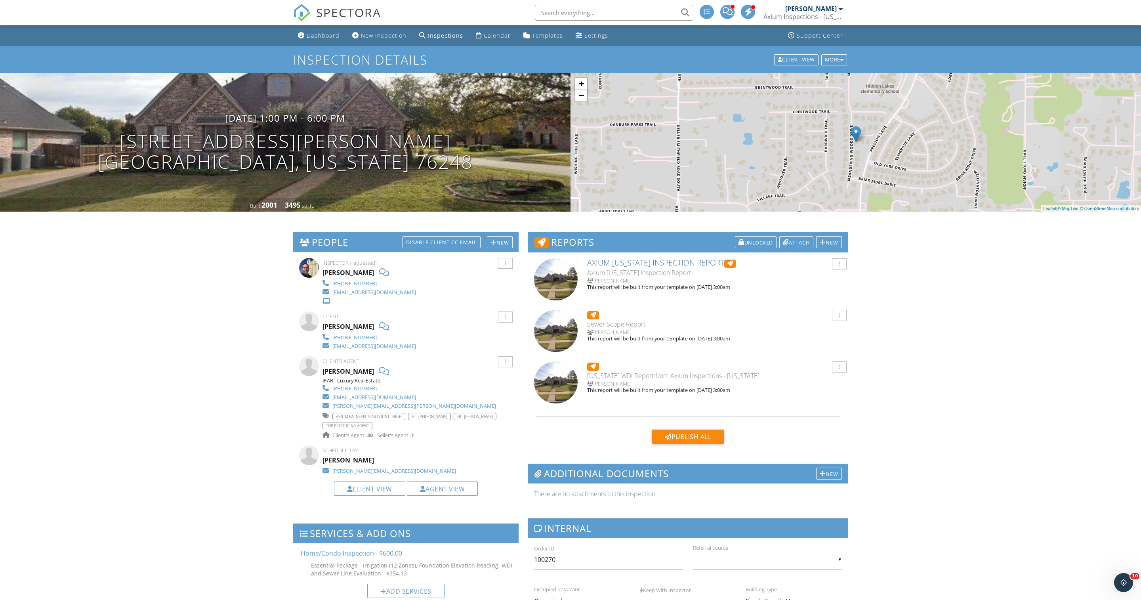
click at [335, 34] on div "Dashboard" at bounding box center [323, 36] width 33 height 8
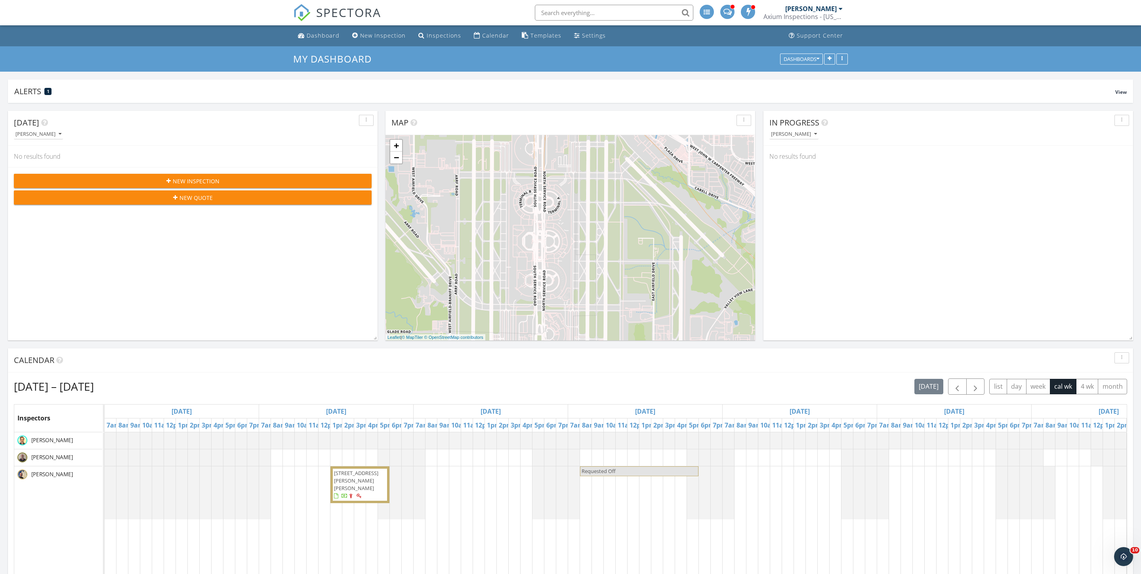
click at [800, 5] on div "Lucas Sanders Axium Inspections - Texas" at bounding box center [802, 12] width 79 height 25
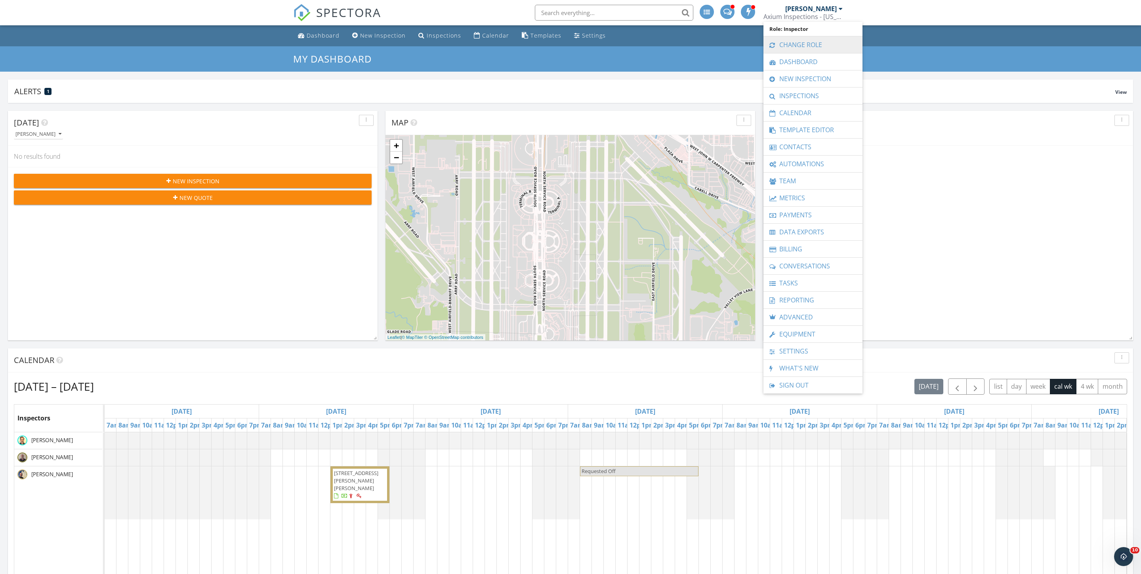
click at [799, 40] on link "Change Role" at bounding box center [812, 44] width 91 height 17
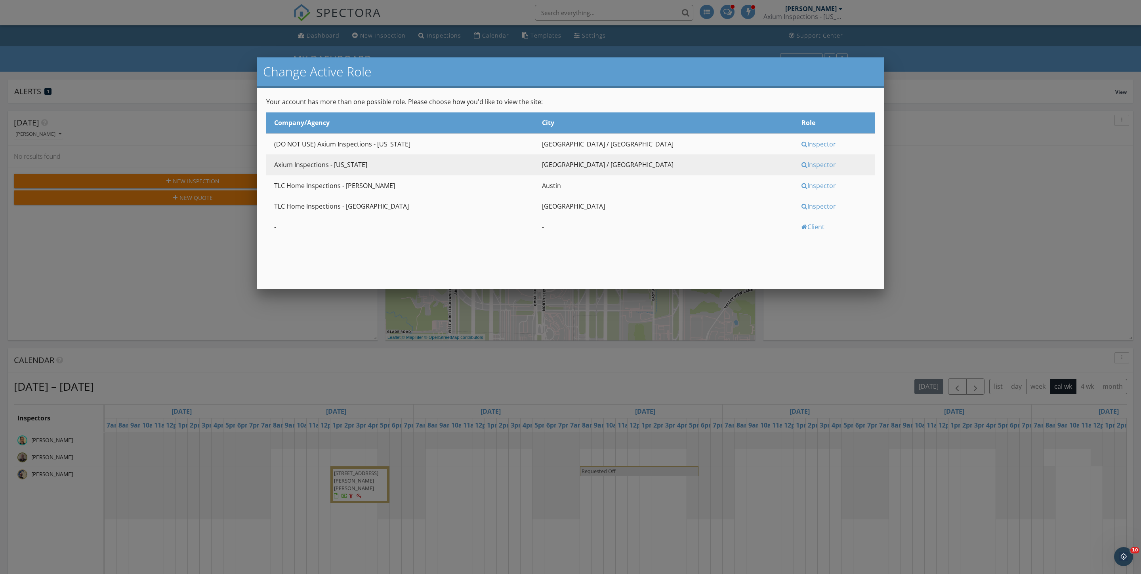
click at [801, 190] on div "Inspector" at bounding box center [836, 185] width 71 height 9
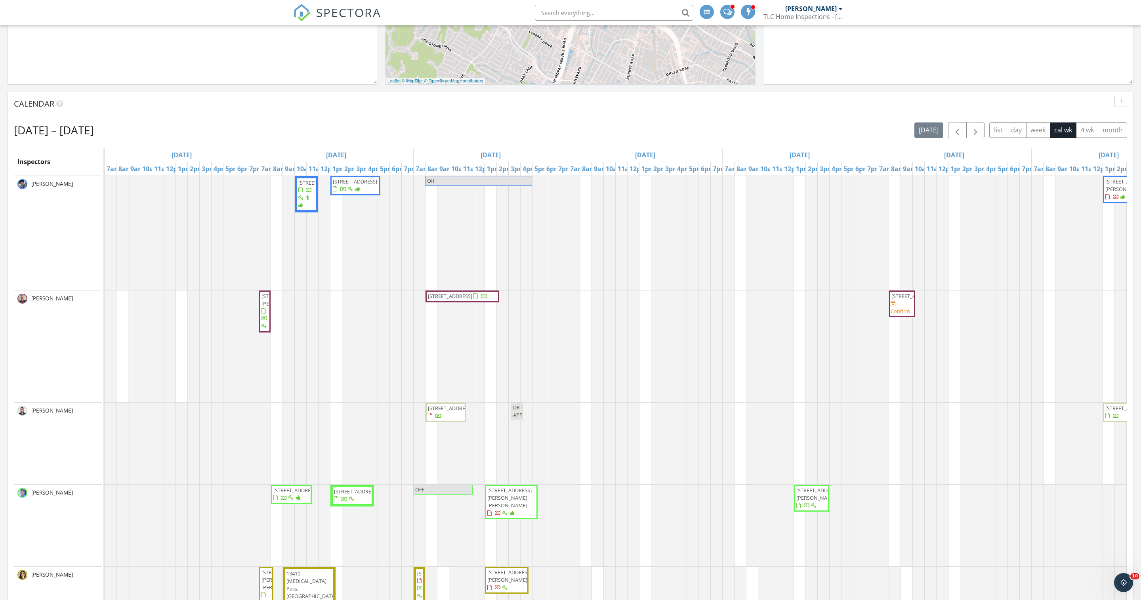
scroll to position [303, 0]
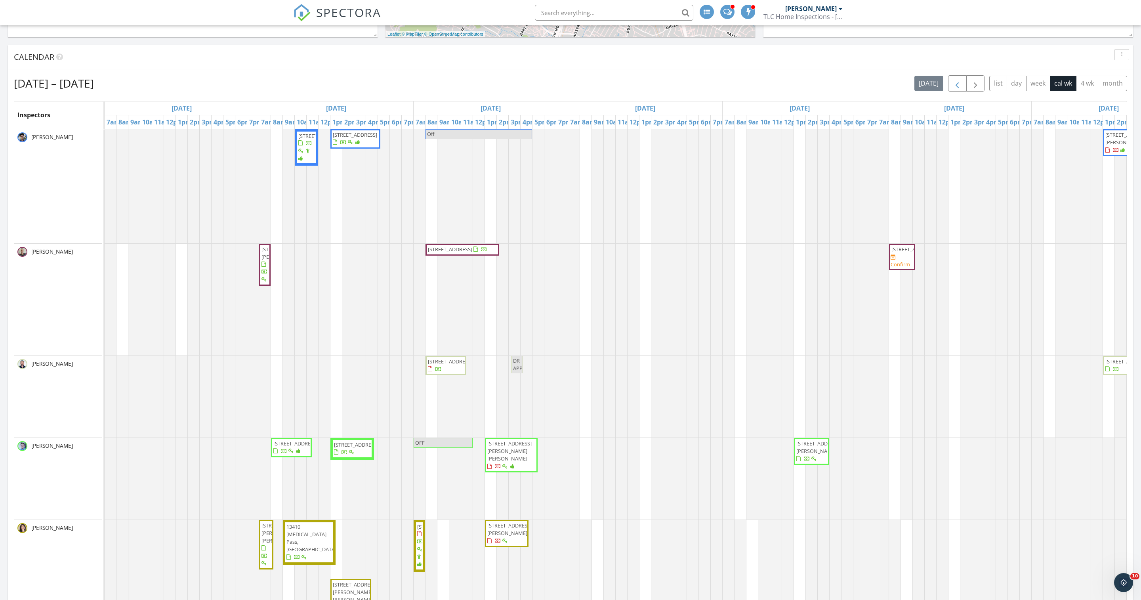
click at [952, 88] on span "button" at bounding box center [957, 84] width 10 height 10
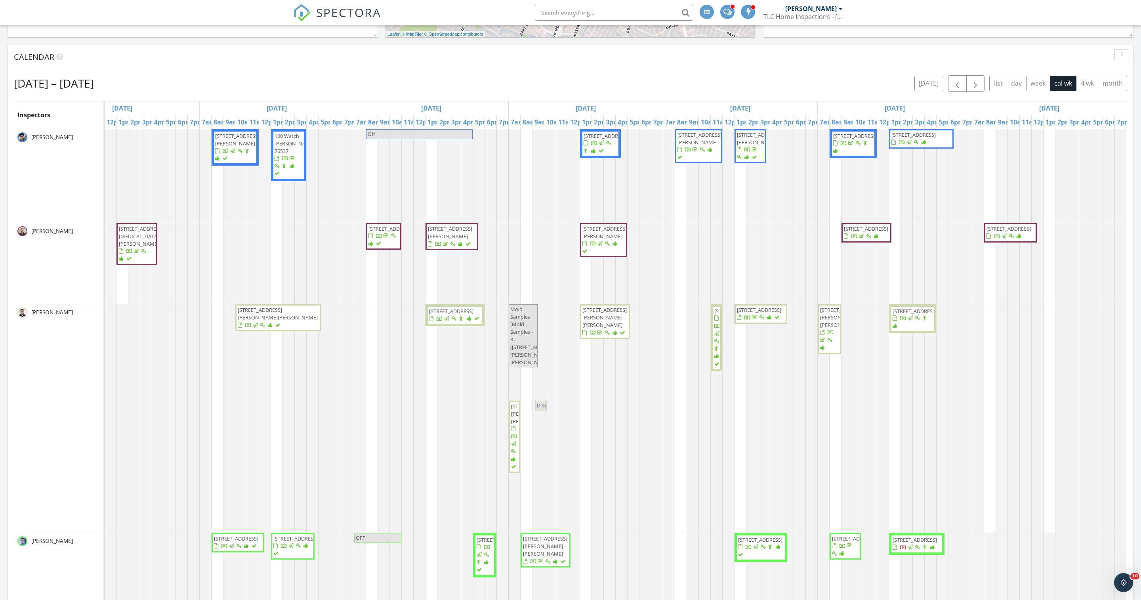
scroll to position [0, 60]
click at [1015, 240] on span "[STREET_ADDRESS]" at bounding box center [1010, 232] width 50 height 15
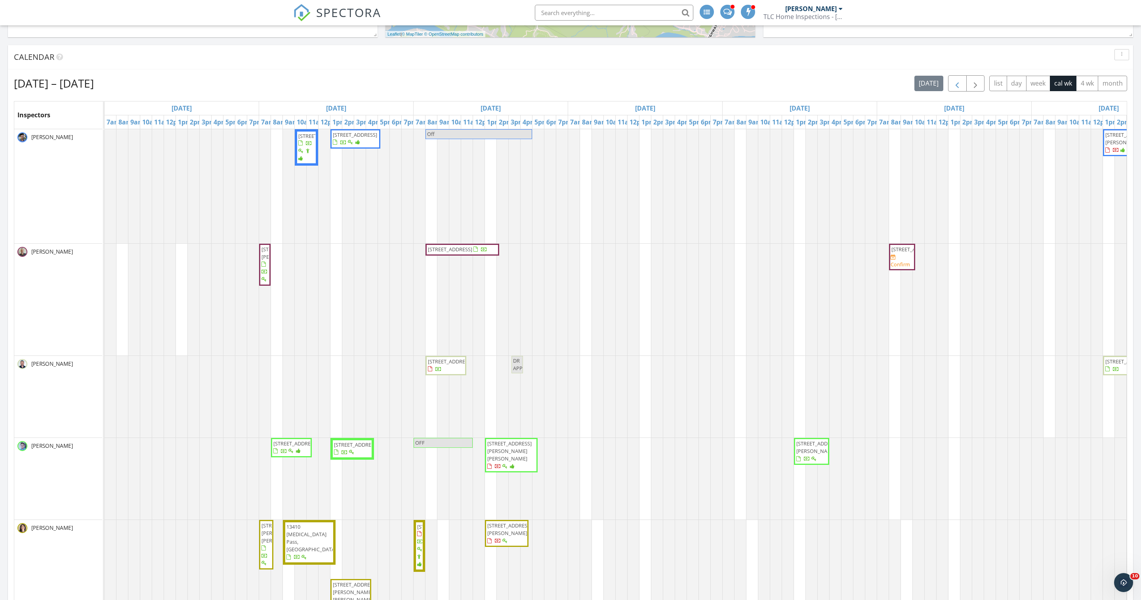
click at [952, 88] on span "button" at bounding box center [957, 84] width 10 height 10
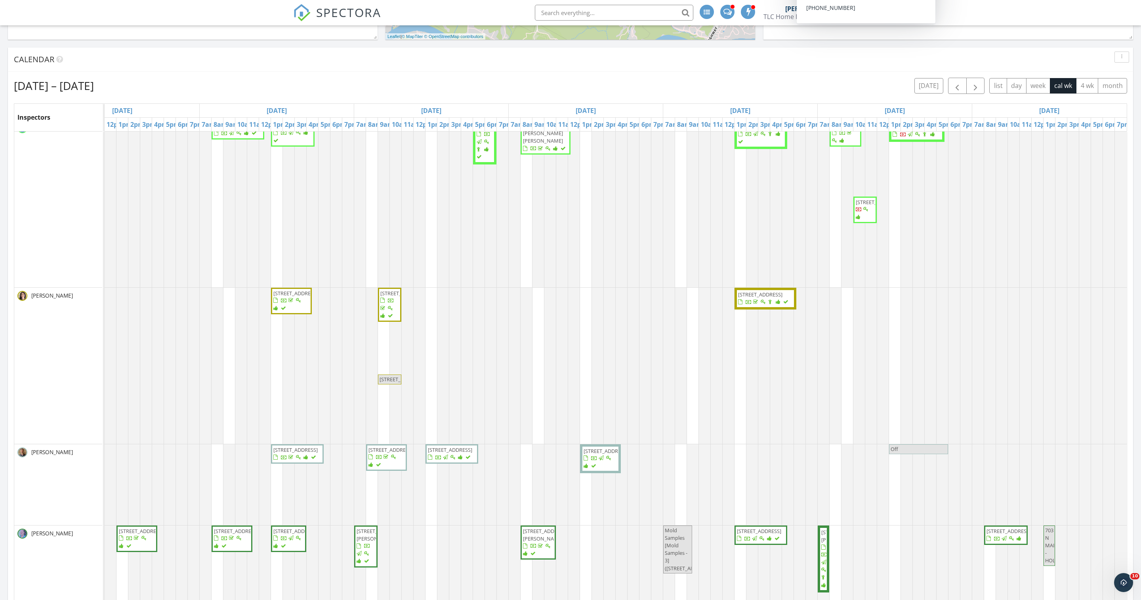
scroll to position [466, 0]
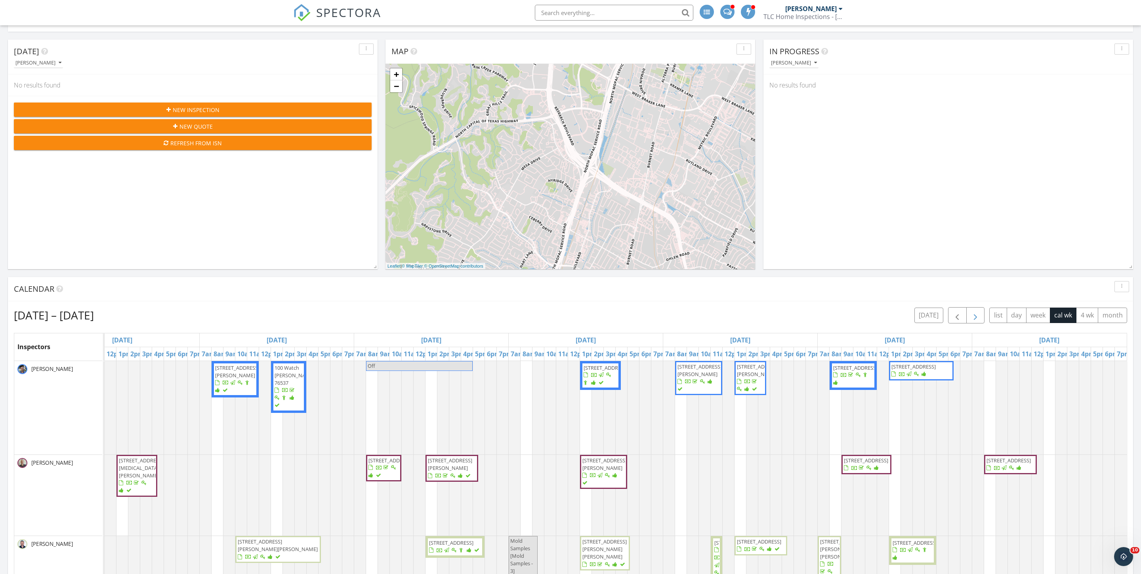
click at [966, 322] on button "button" at bounding box center [975, 315] width 19 height 16
